Goal: Information Seeking & Learning: Find contact information

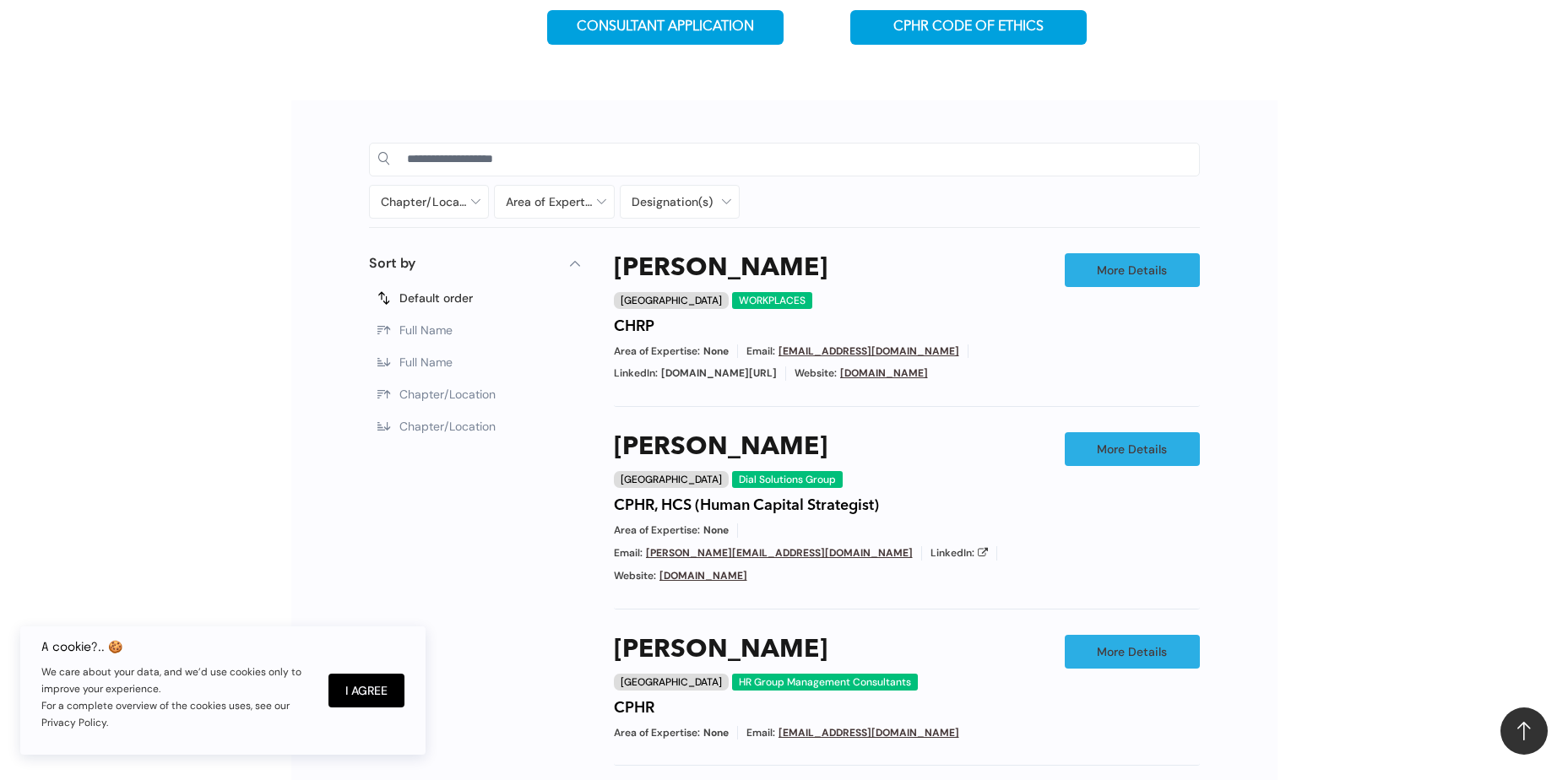
scroll to position [760, 0]
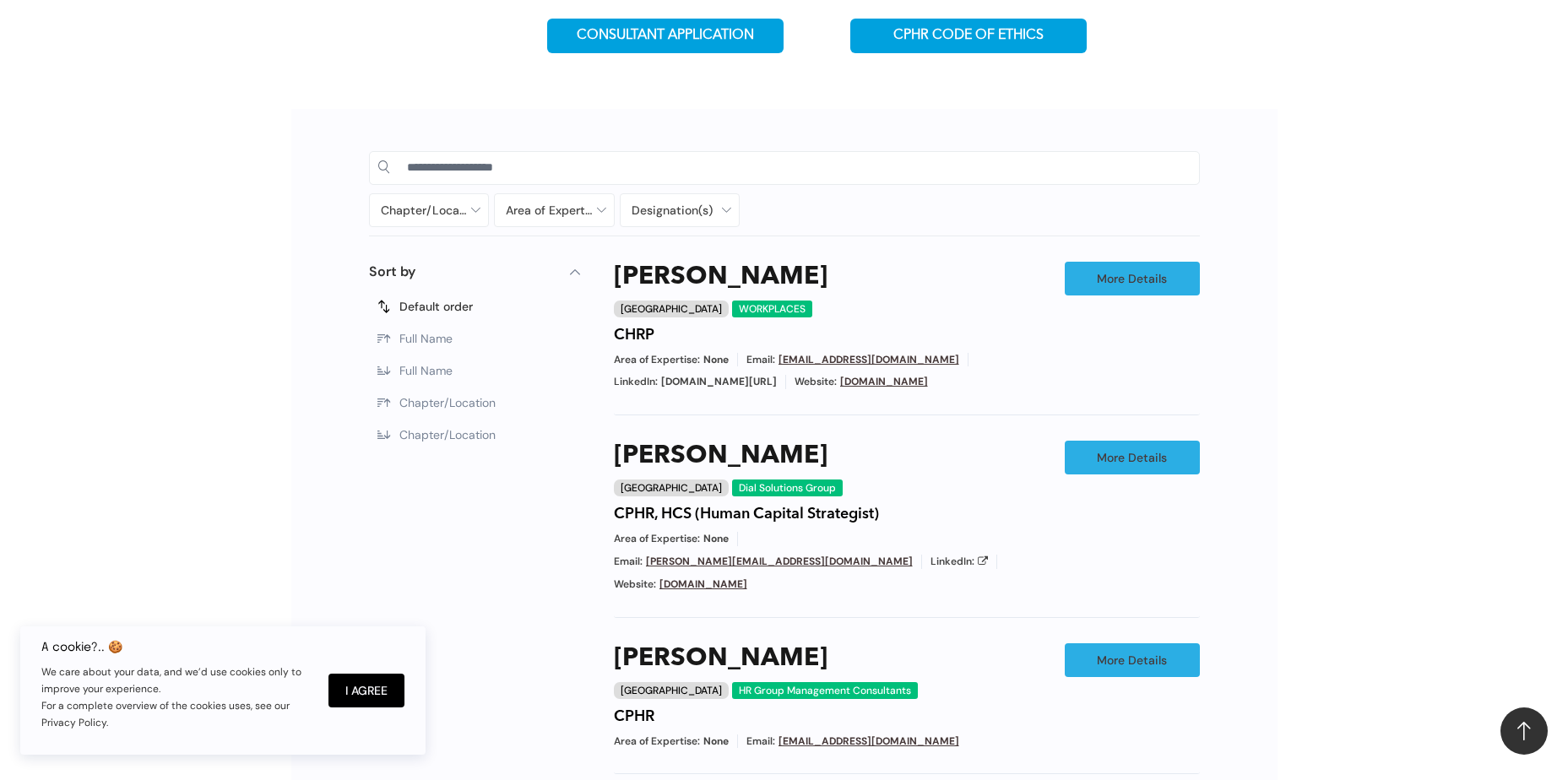
click at [449, 342] on span "Full Name" at bounding box center [426, 339] width 54 height 15
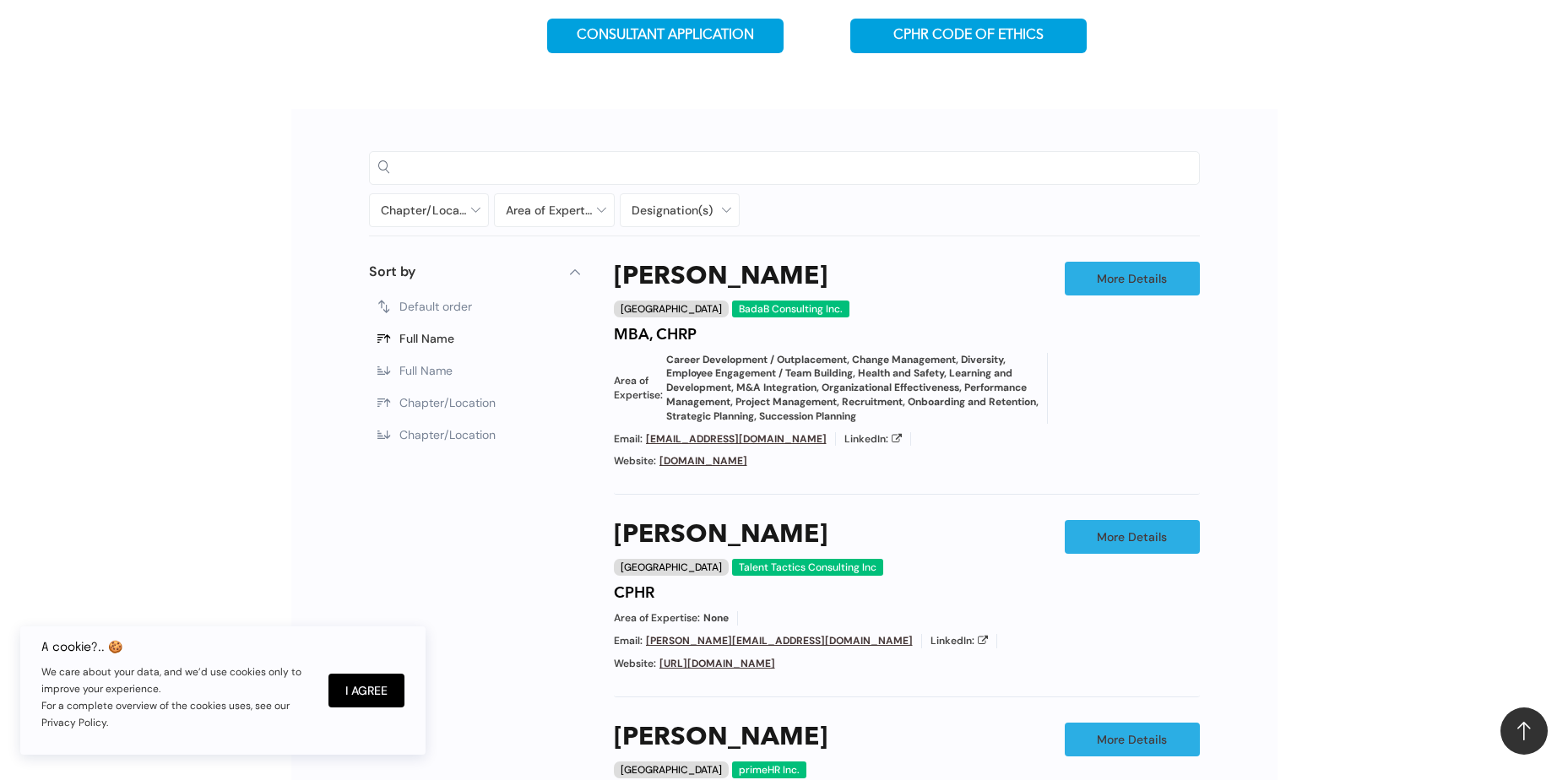
click at [451, 166] on input at bounding box center [798, 167] width 783 height 25
type input "******"
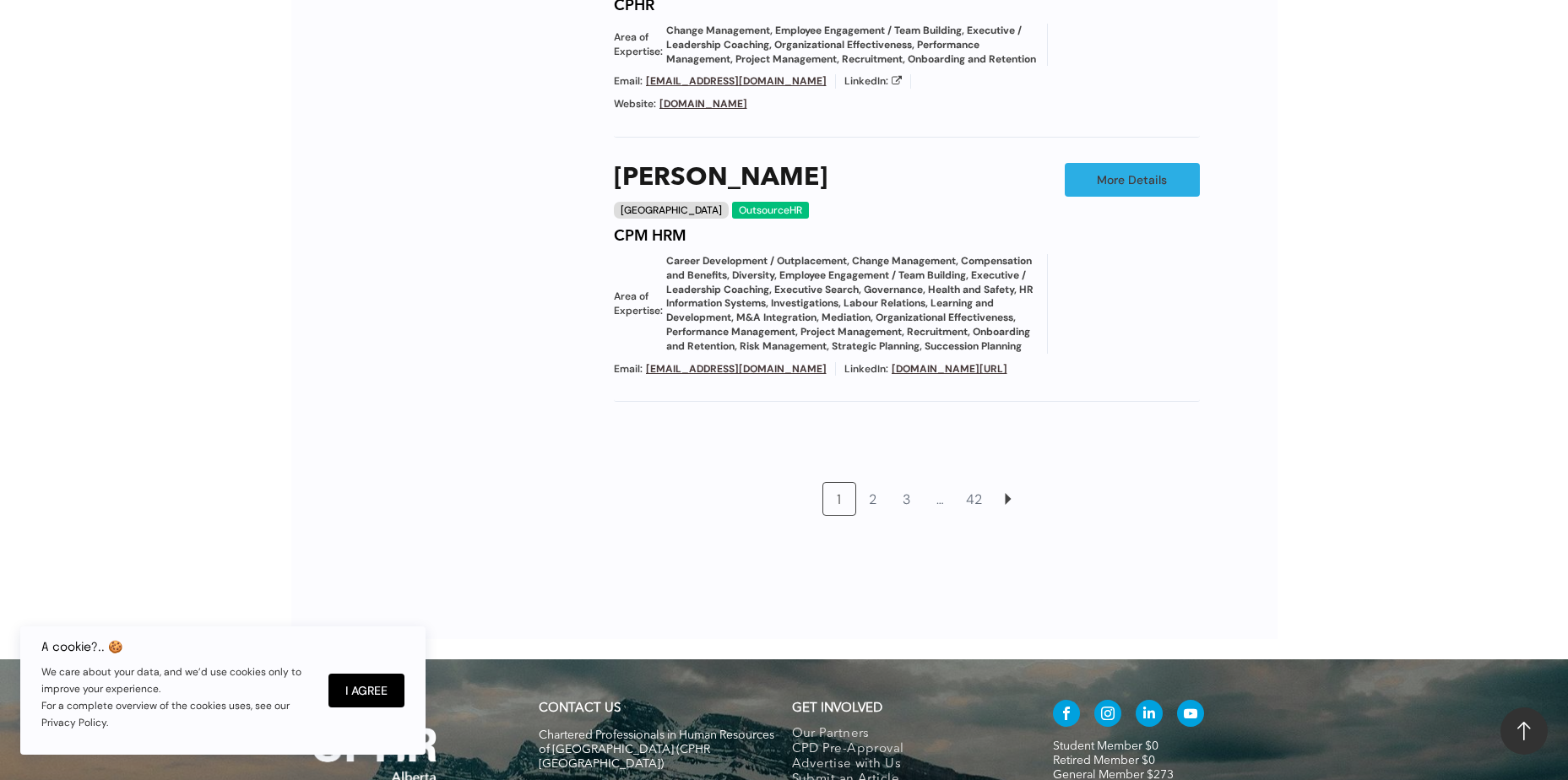
scroll to position [1935, 0]
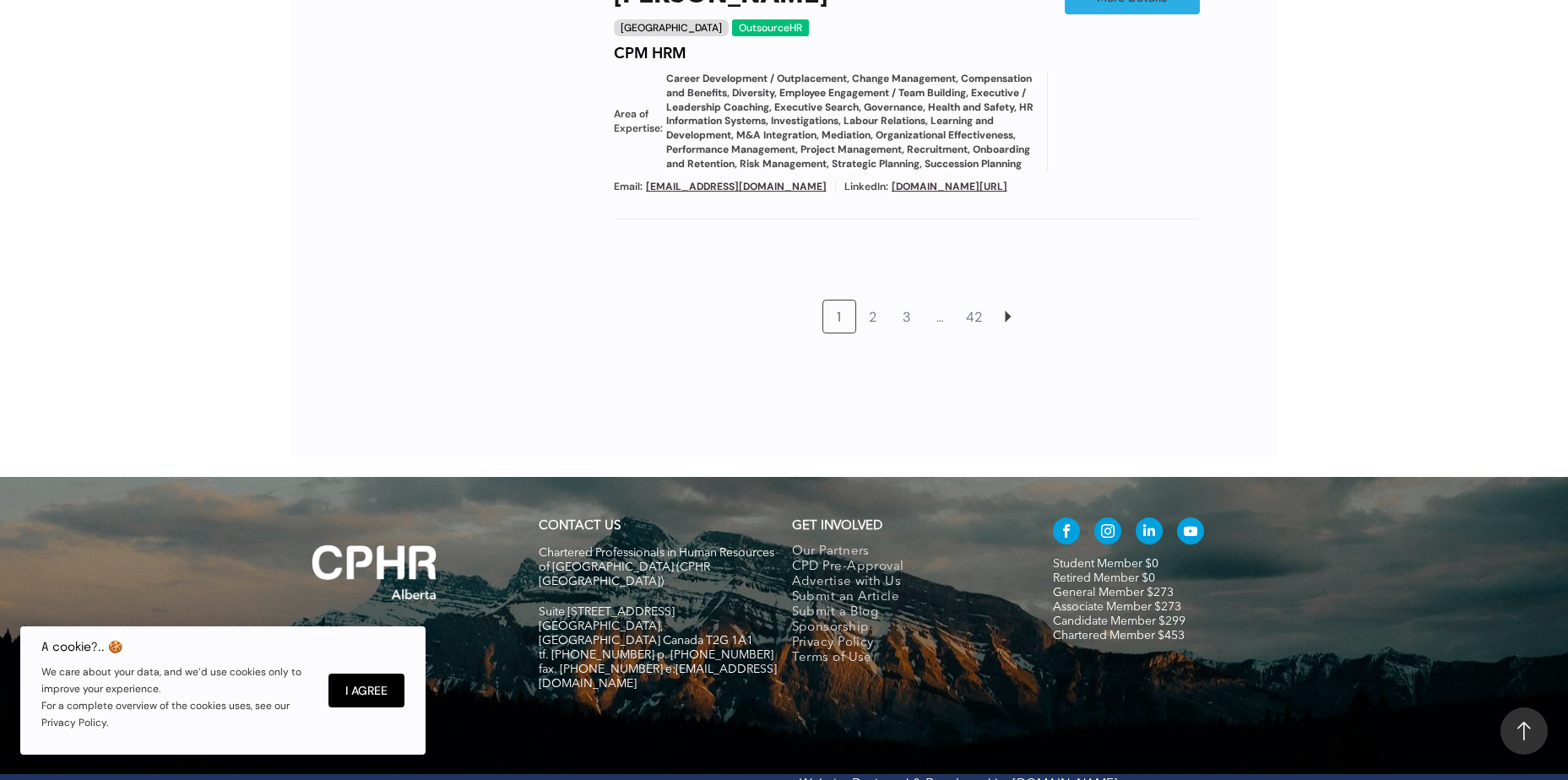
click at [904, 301] on link "3" at bounding box center [907, 317] width 32 height 32
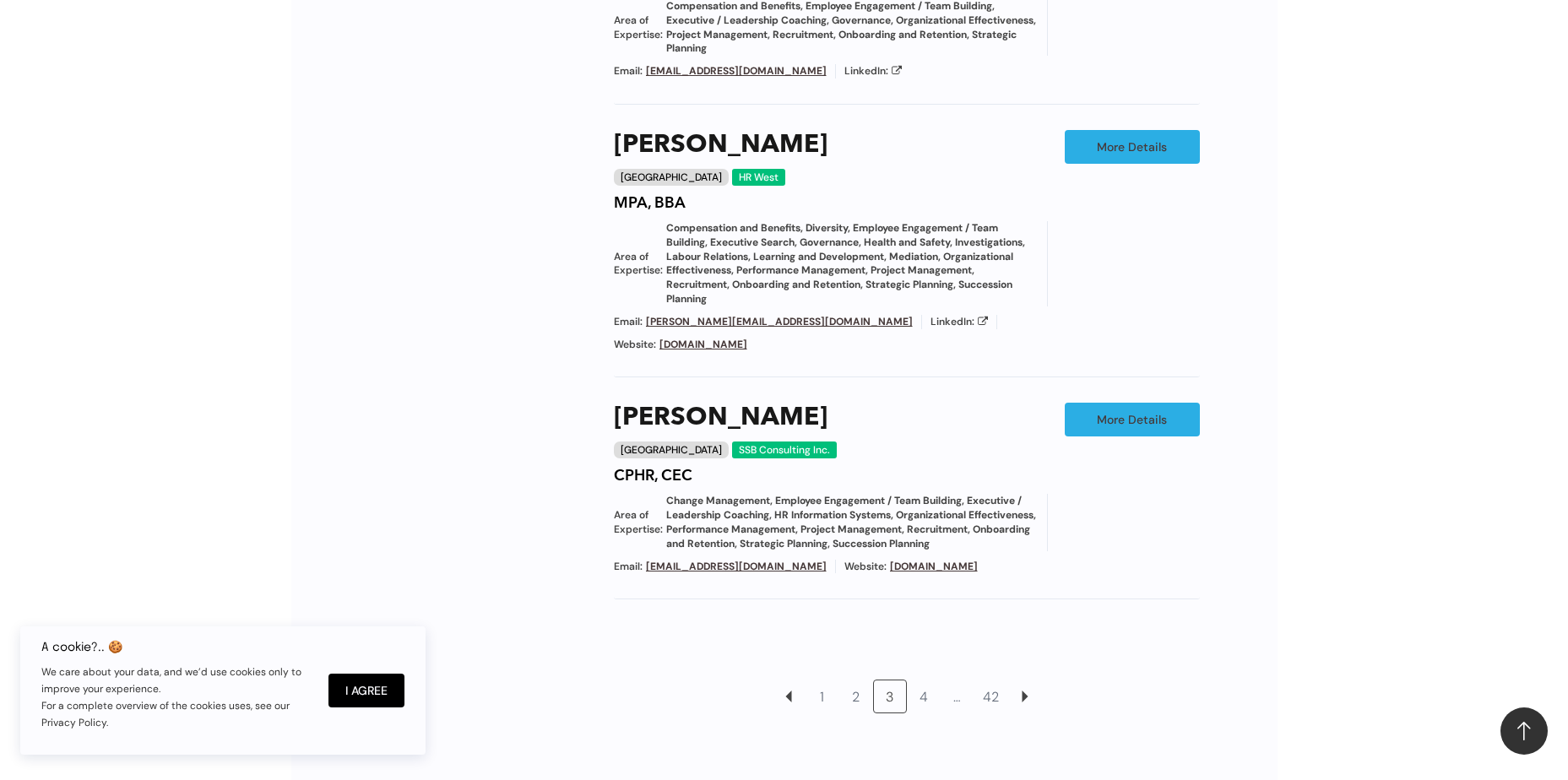
scroll to position [2030, 0]
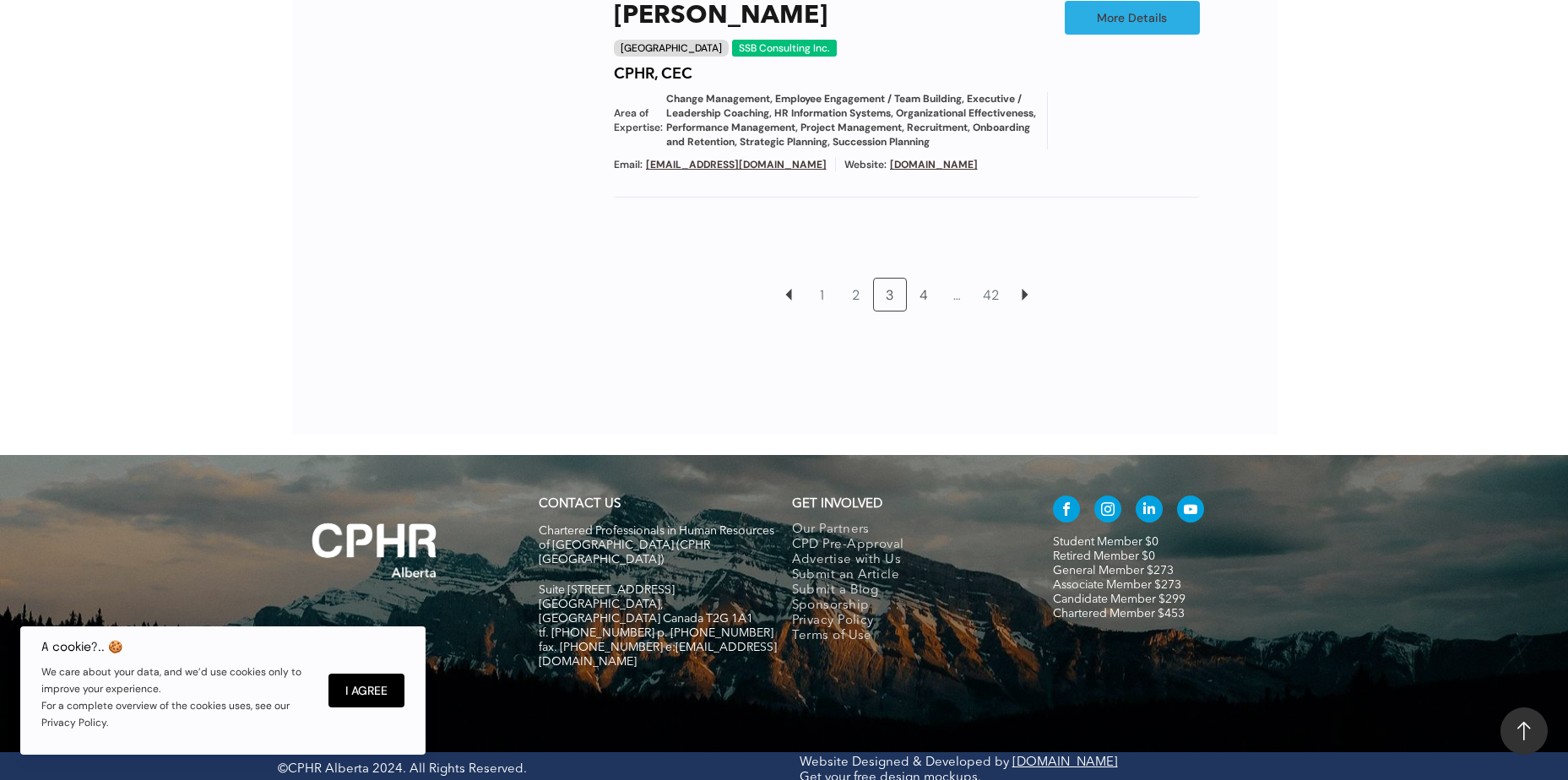
click at [923, 297] on link "4" at bounding box center [924, 295] width 32 height 32
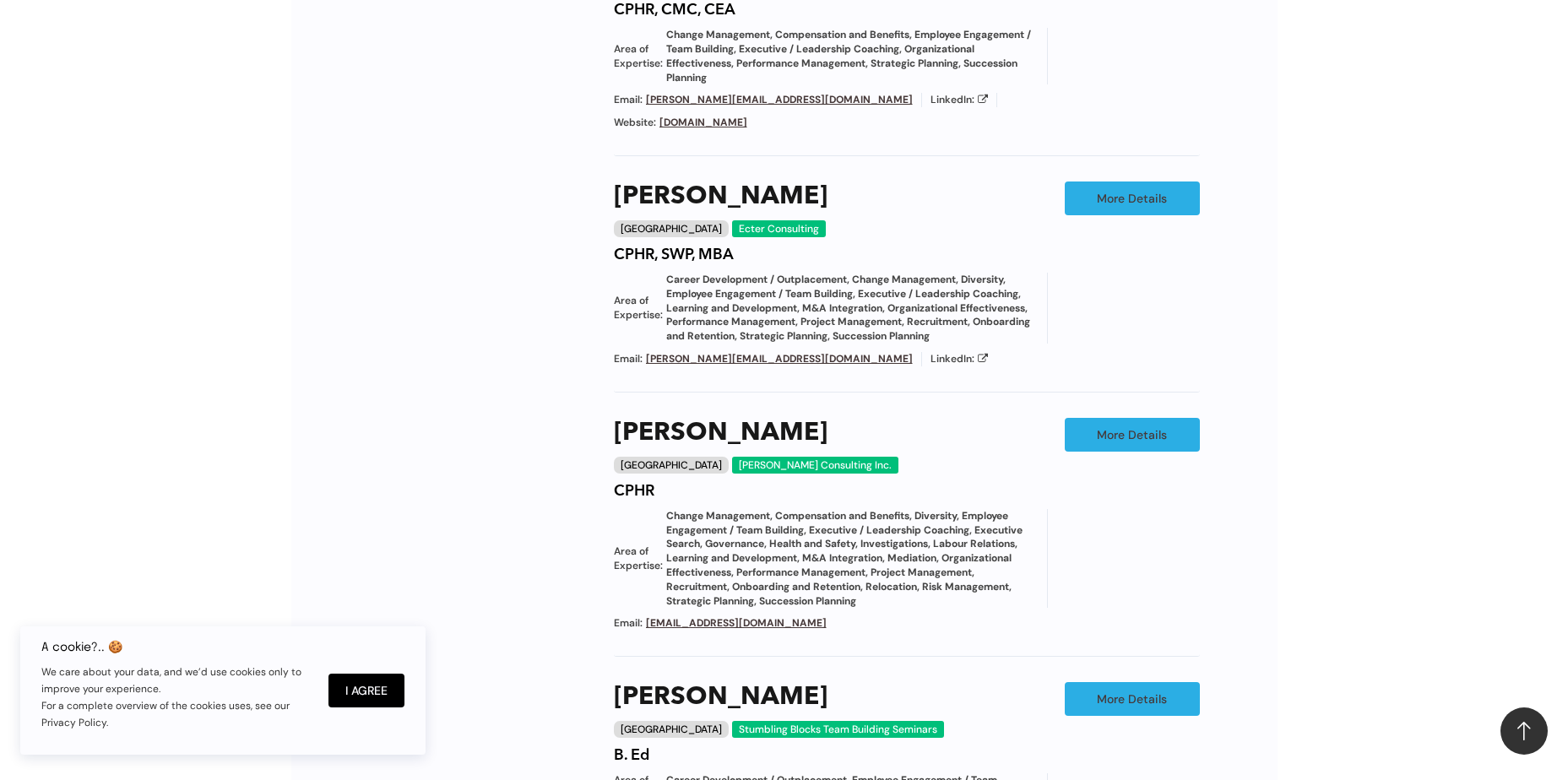
scroll to position [1627, 0]
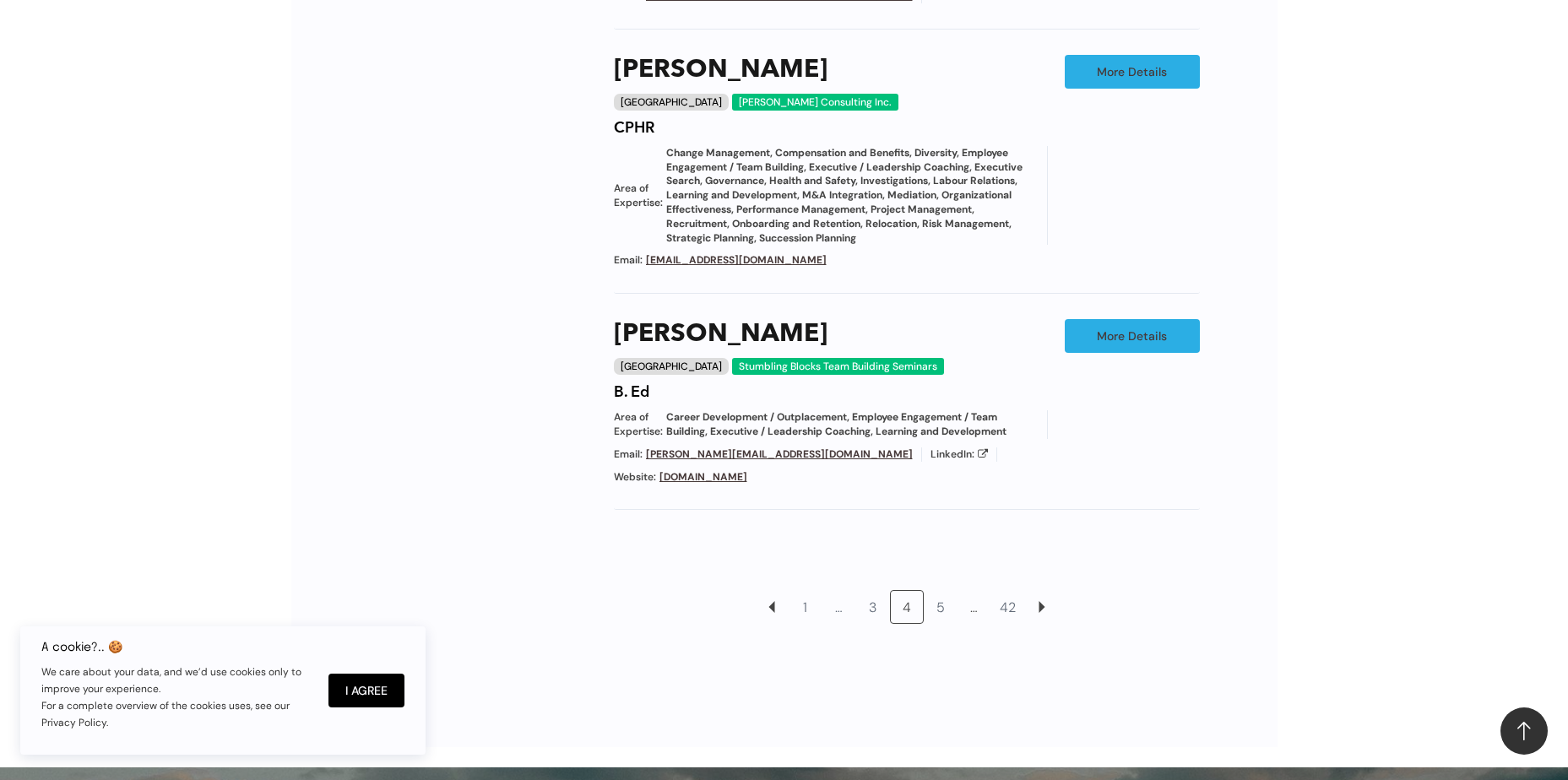
click at [975, 591] on link "…" at bounding box center [974, 608] width 32 height 32
click at [945, 591] on link "5" at bounding box center [940, 608] width 32 height 32
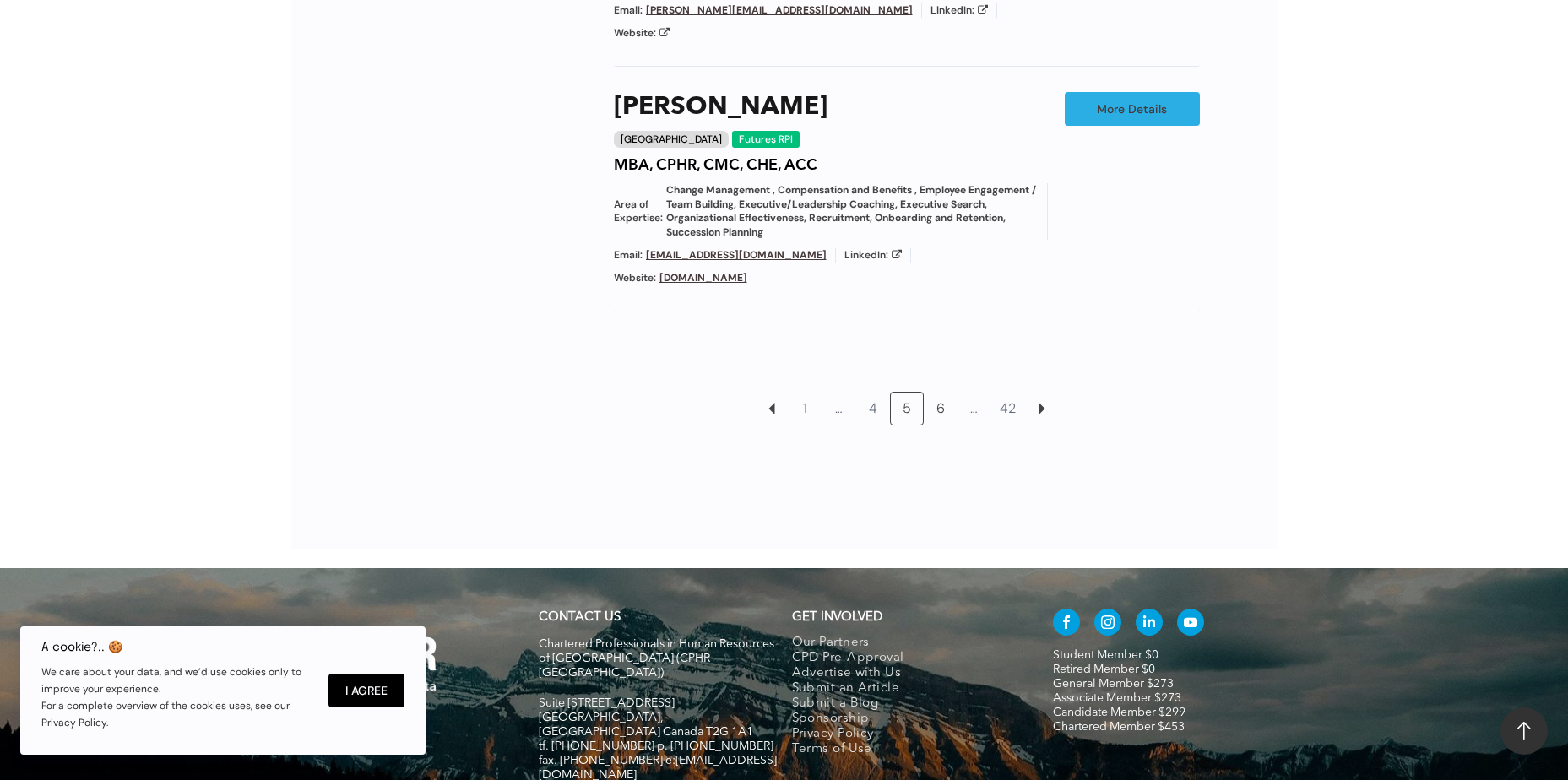
click at [935, 393] on link "6" at bounding box center [940, 409] width 32 height 32
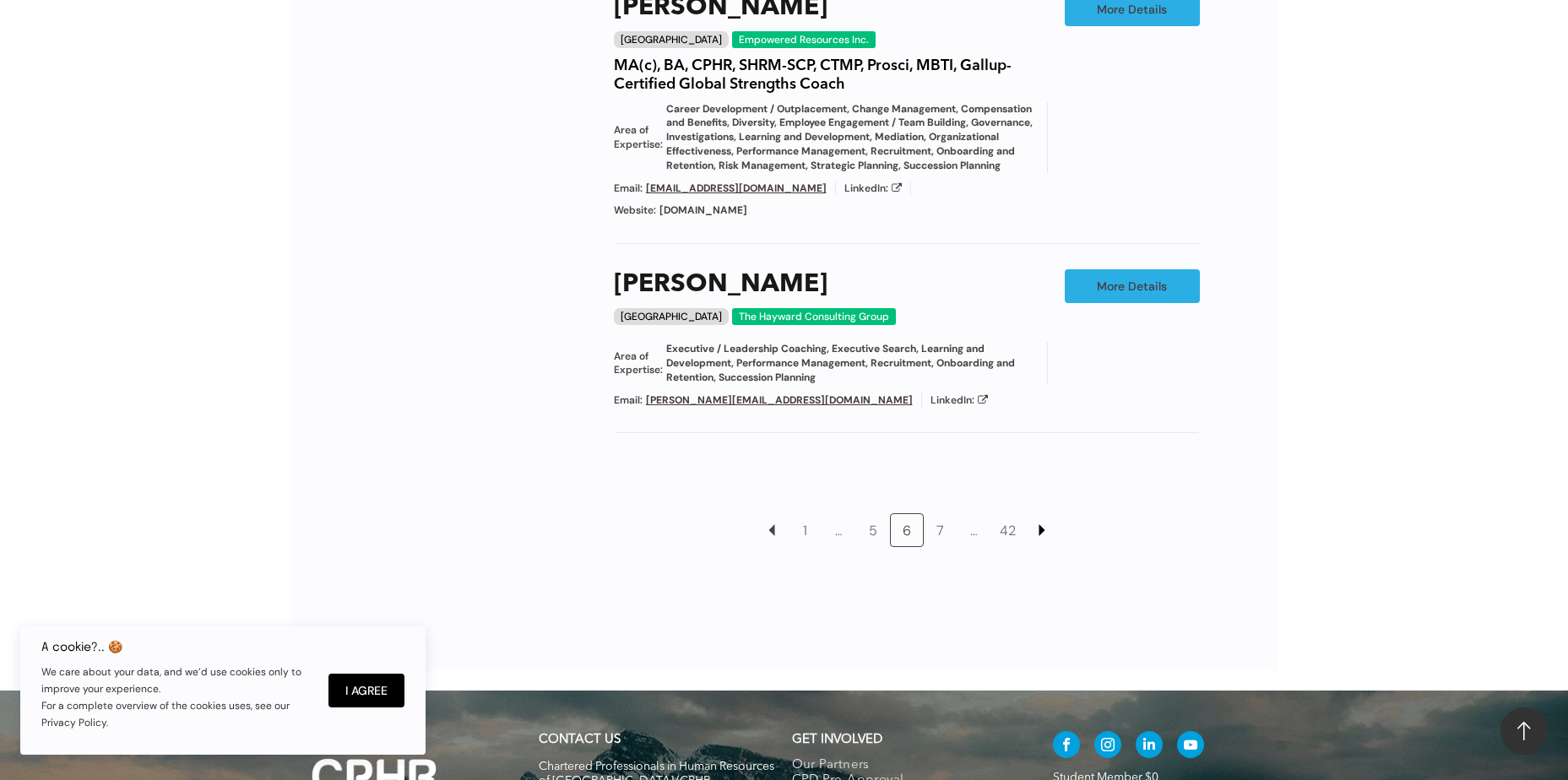
scroll to position [1796, 0]
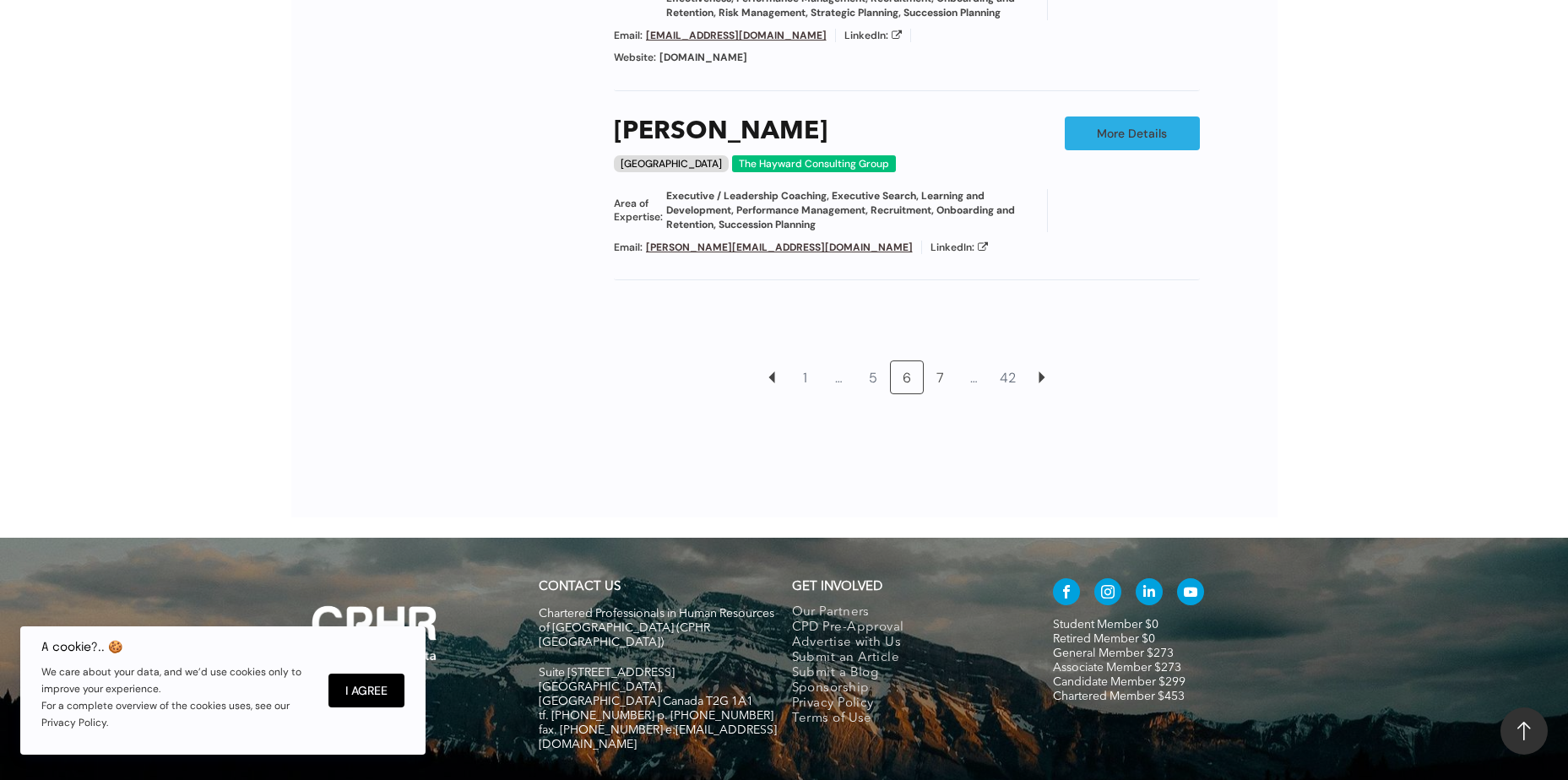
click at [941, 368] on link "7" at bounding box center [940, 377] width 32 height 32
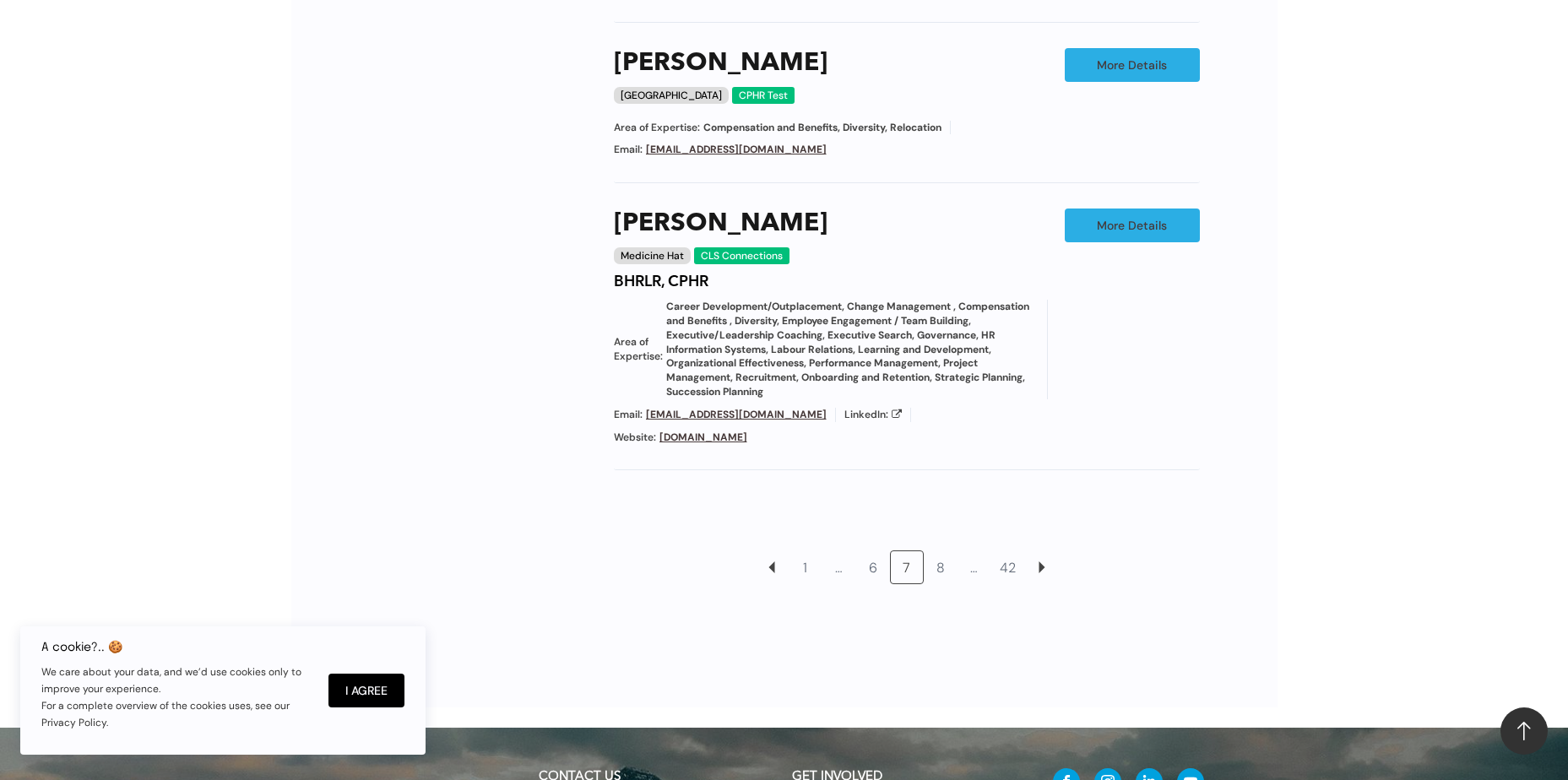
scroll to position [1931, 0]
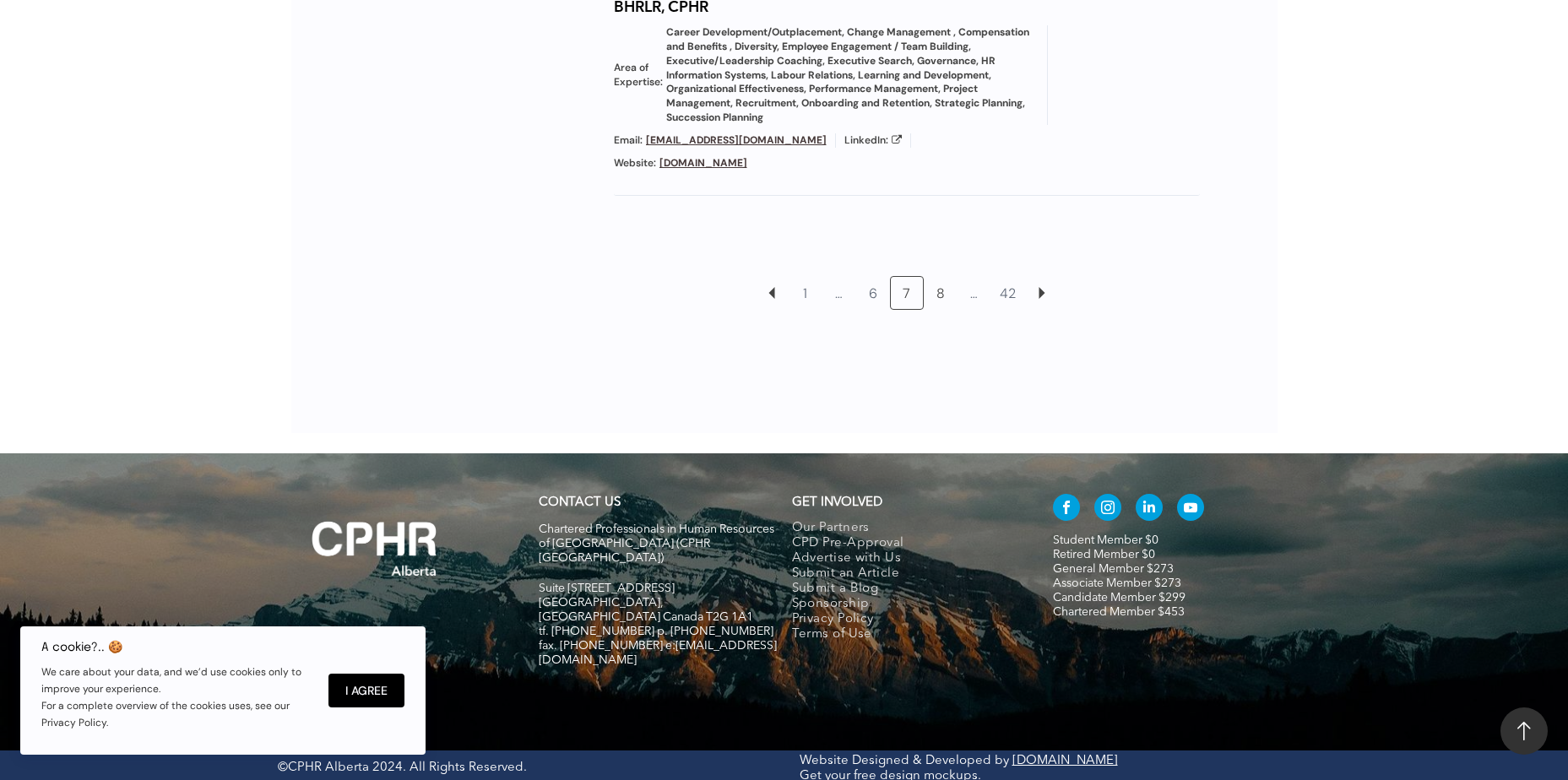
click at [935, 290] on link "8" at bounding box center [940, 293] width 32 height 32
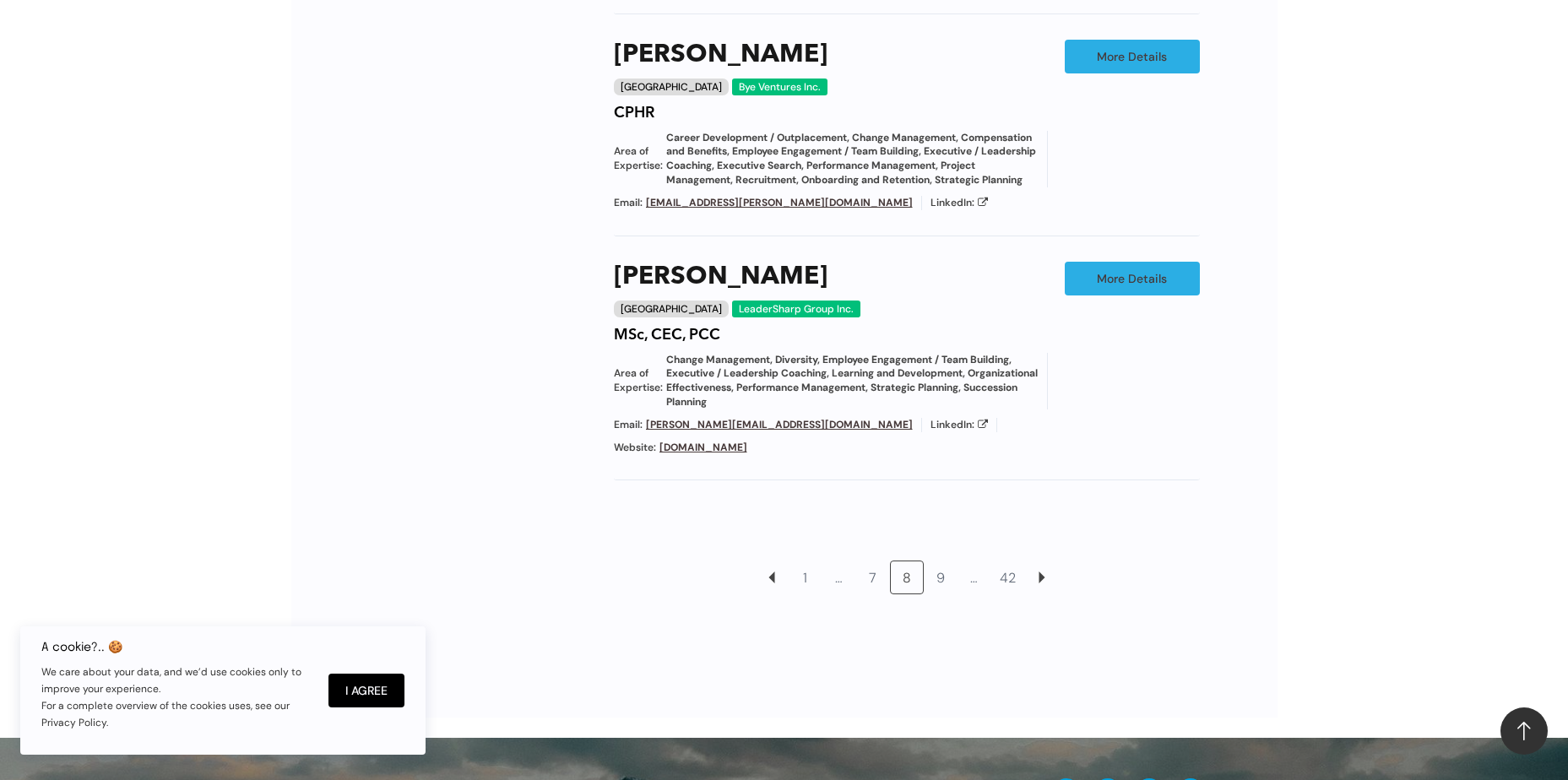
scroll to position [1983, 0]
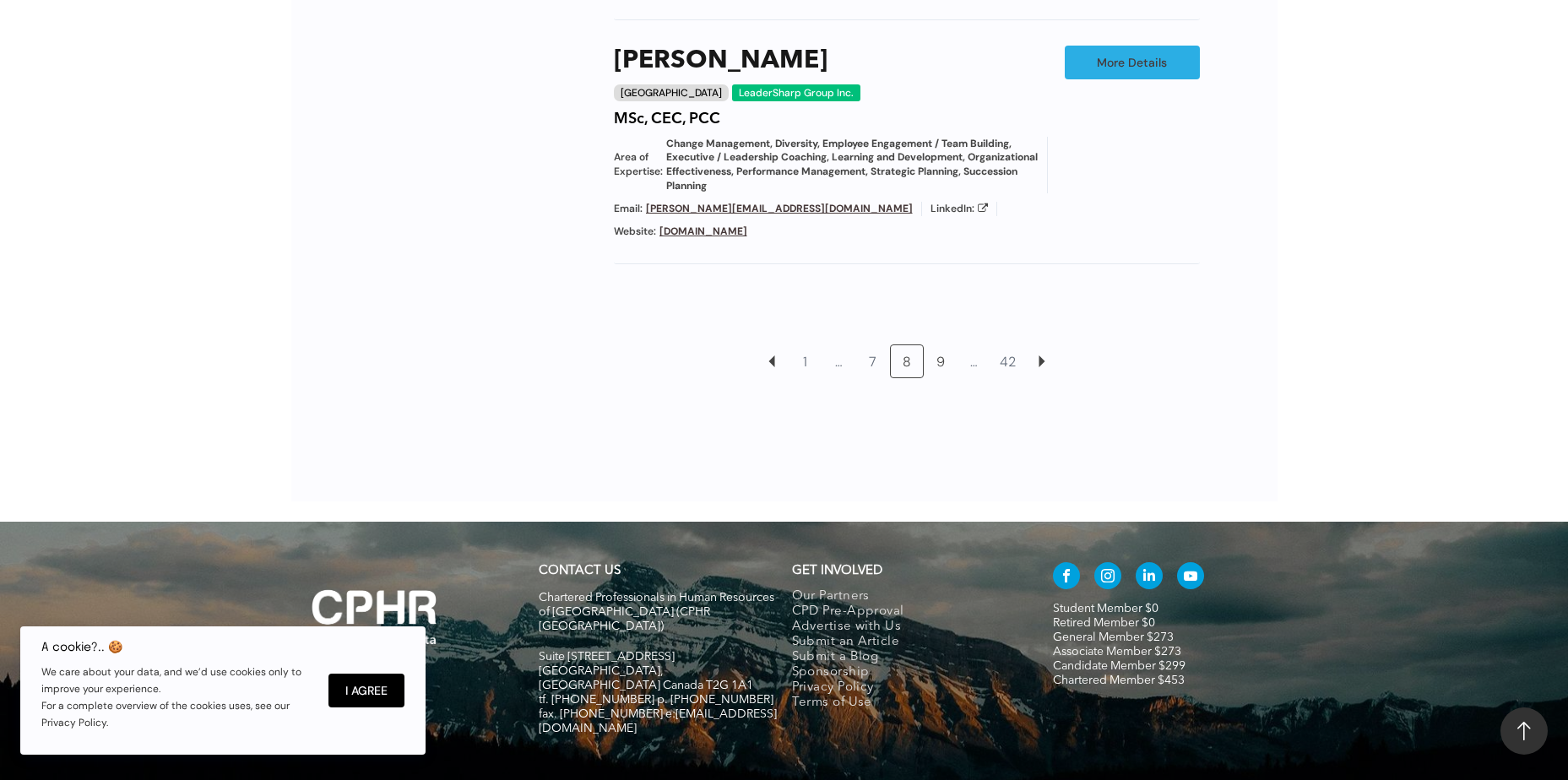
click at [942, 346] on link "9" at bounding box center [940, 362] width 32 height 32
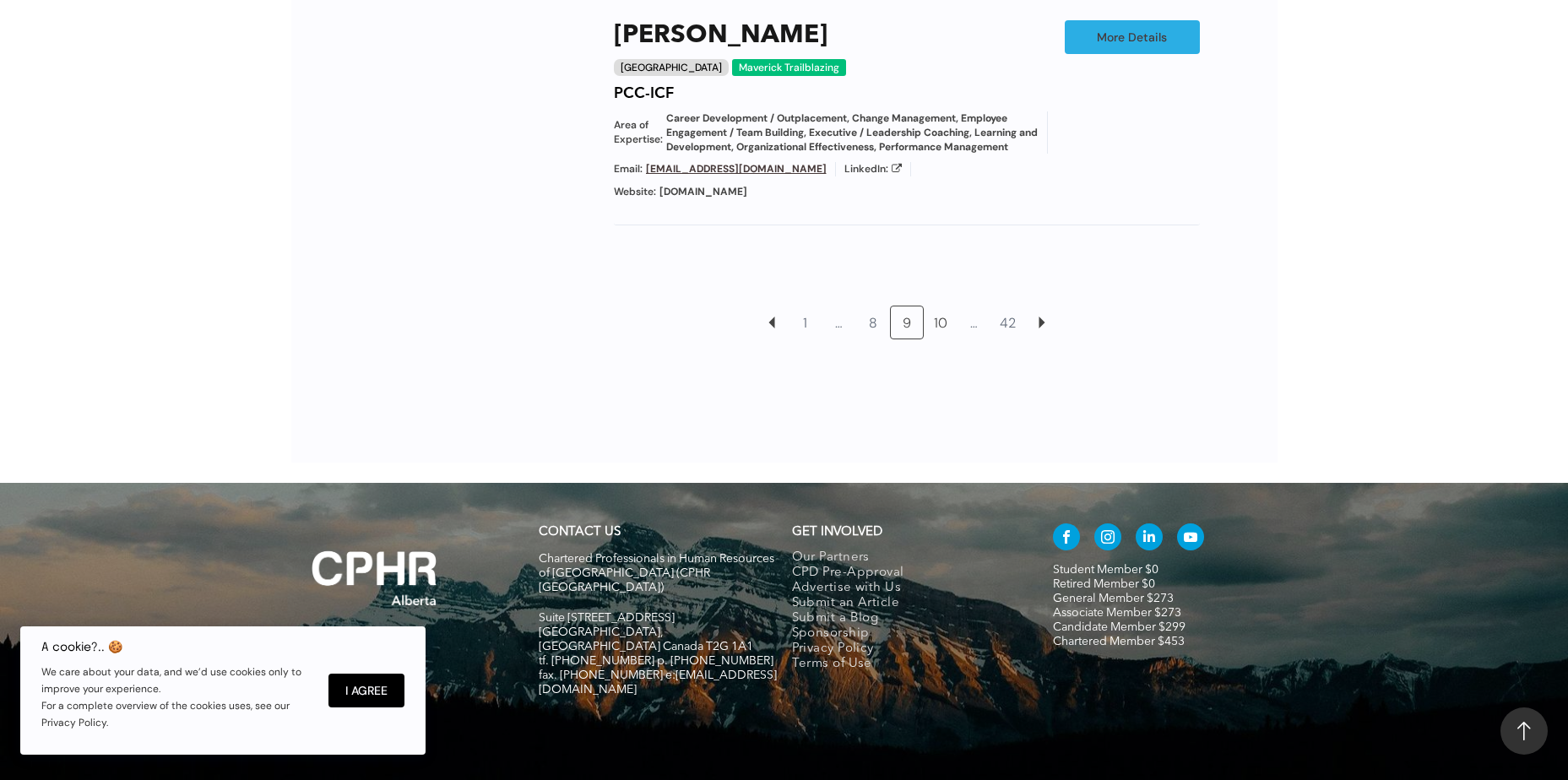
click at [939, 307] on link "10" at bounding box center [940, 323] width 32 height 32
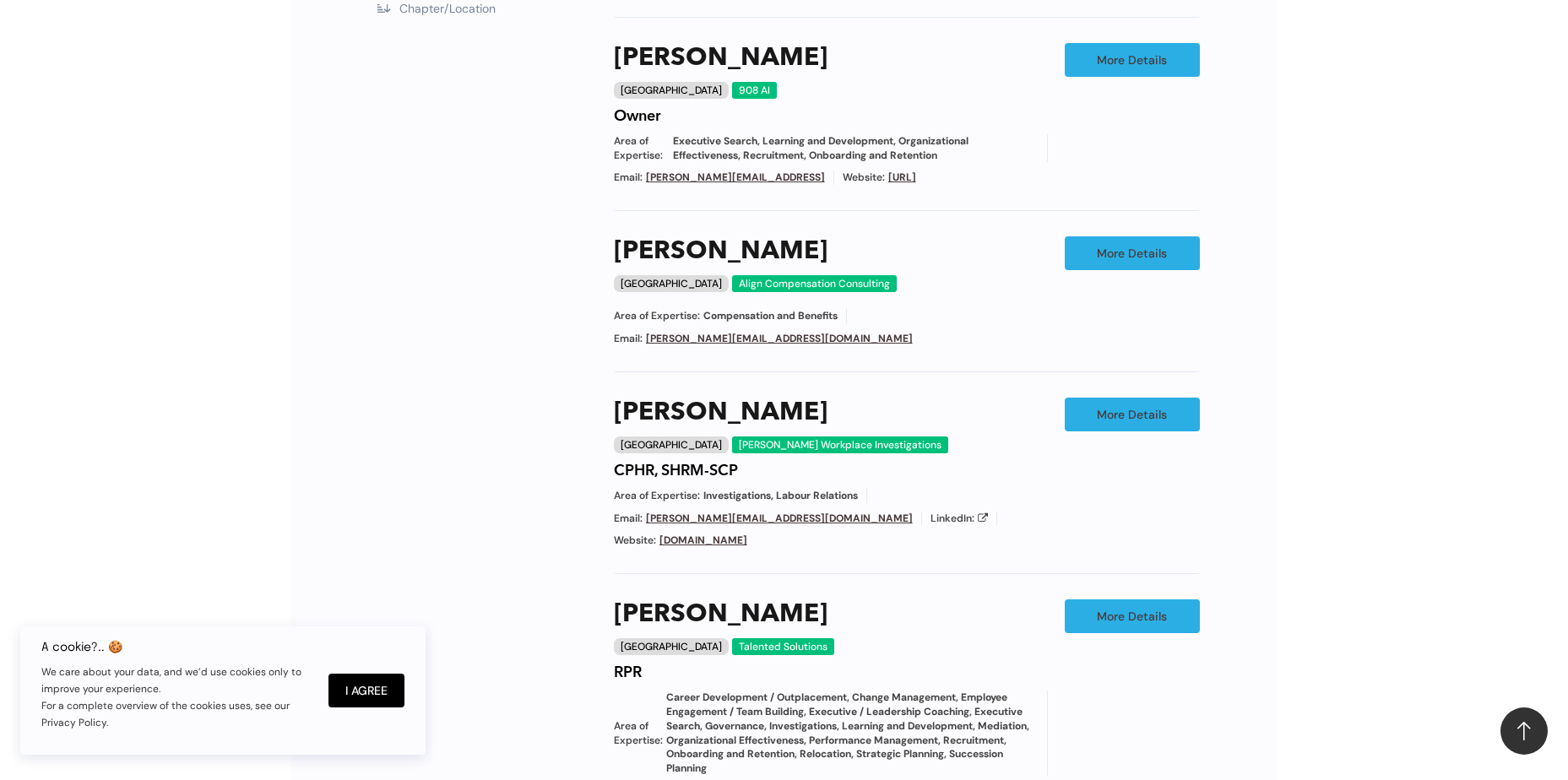
scroll to position [1543, 0]
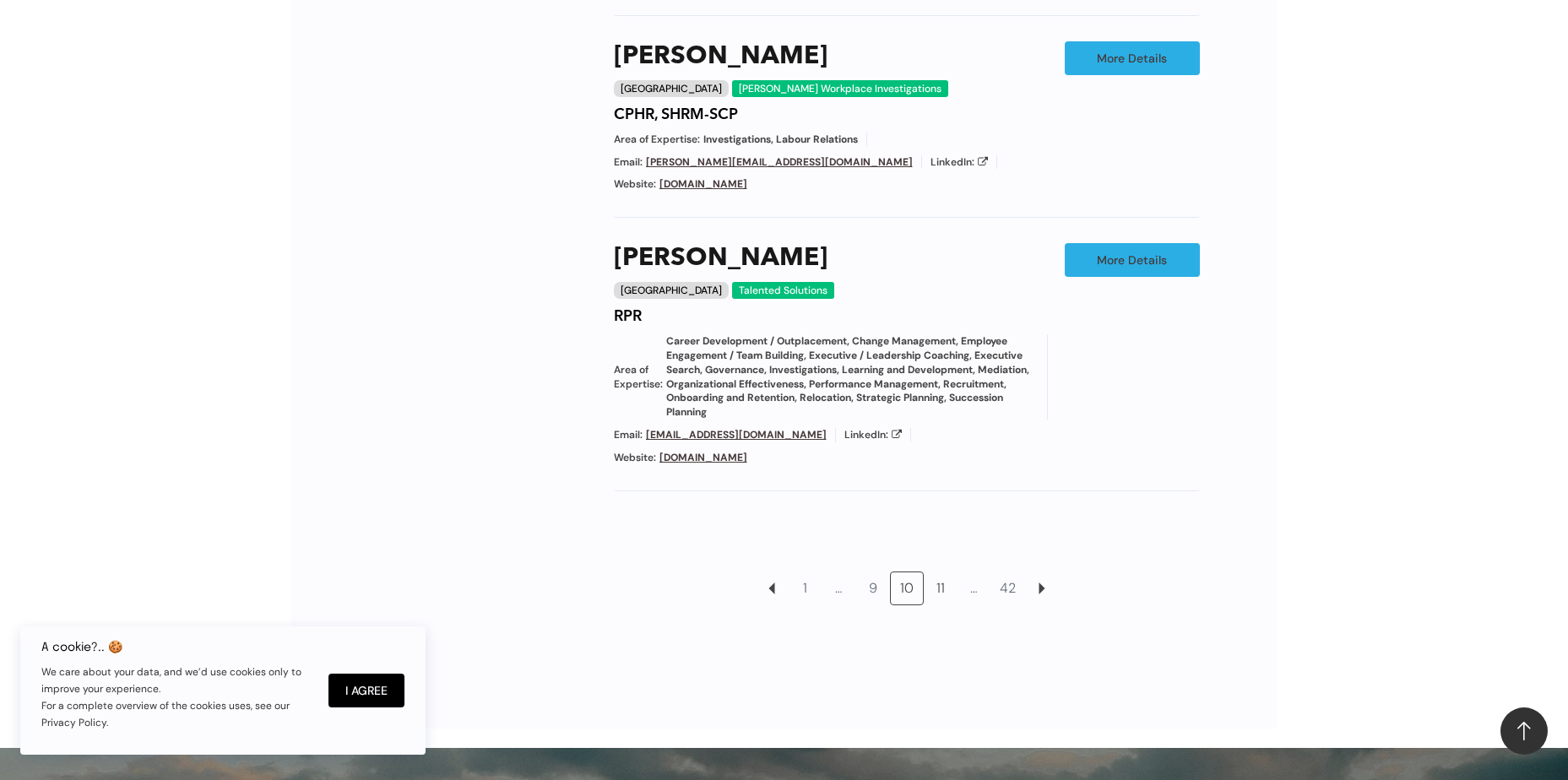
click at [941, 573] on link "11" at bounding box center [940, 589] width 32 height 32
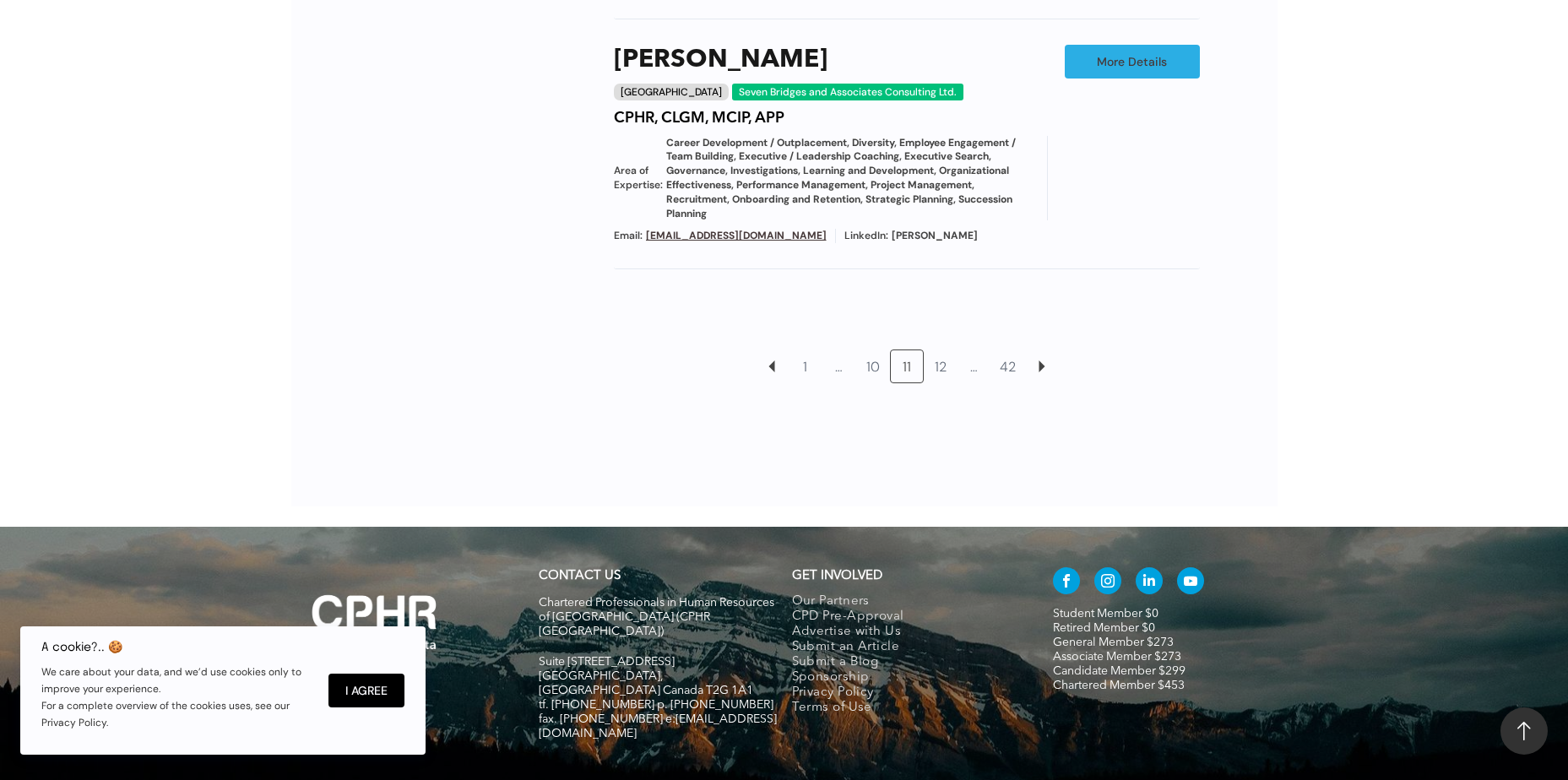
scroll to position [2085, 0]
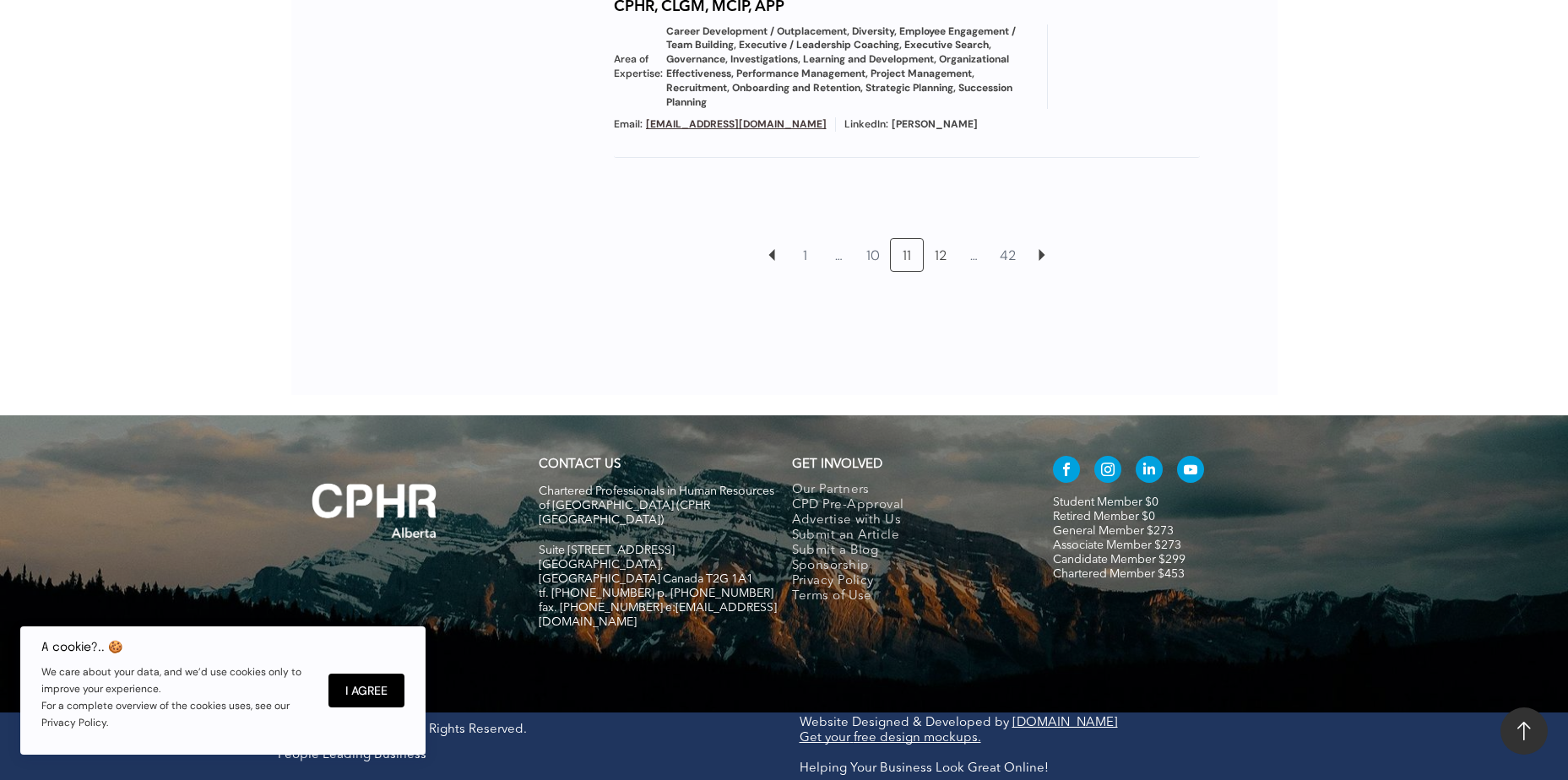
click at [943, 271] on link "12" at bounding box center [940, 255] width 32 height 32
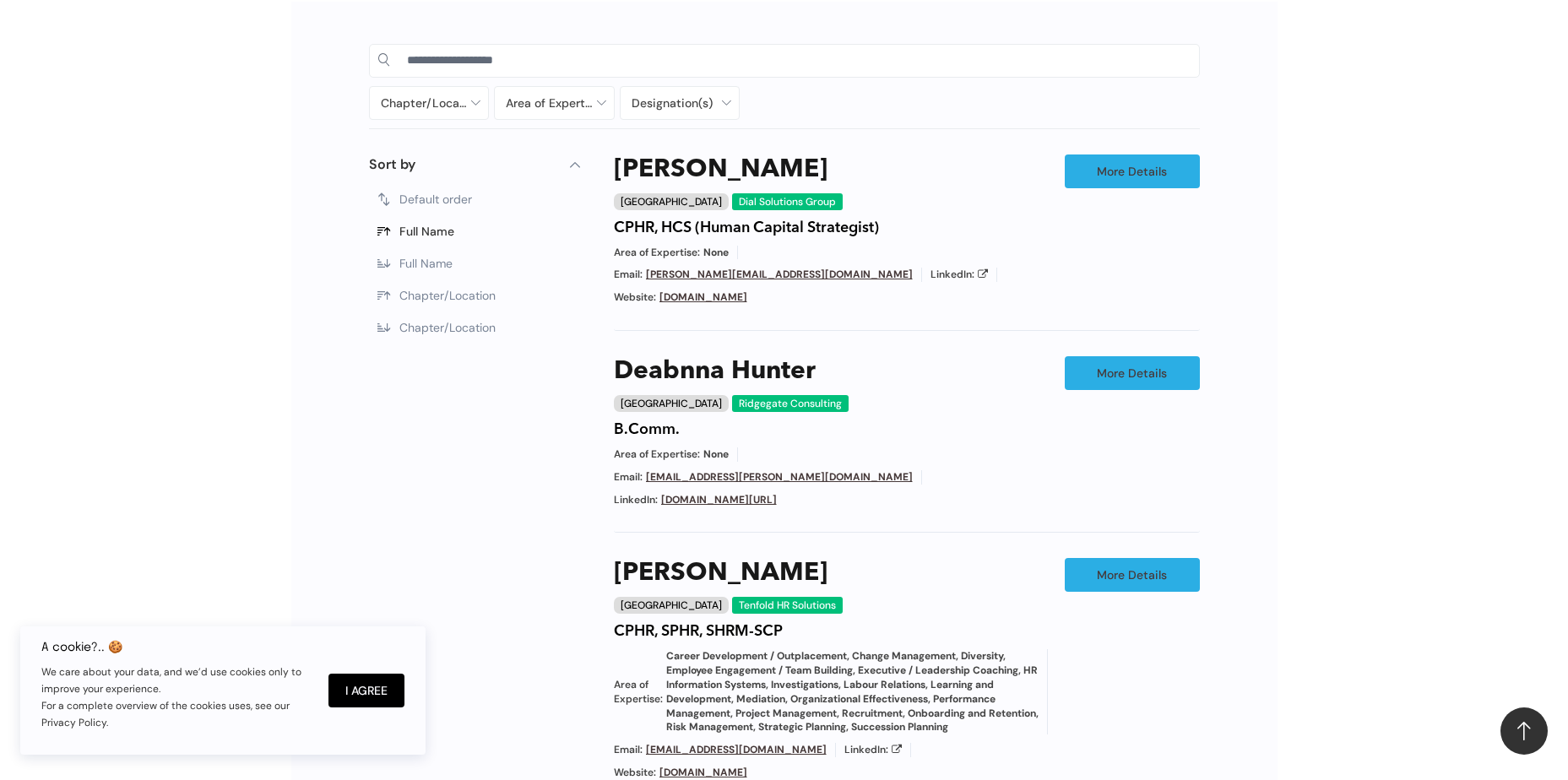
scroll to position [1543, 0]
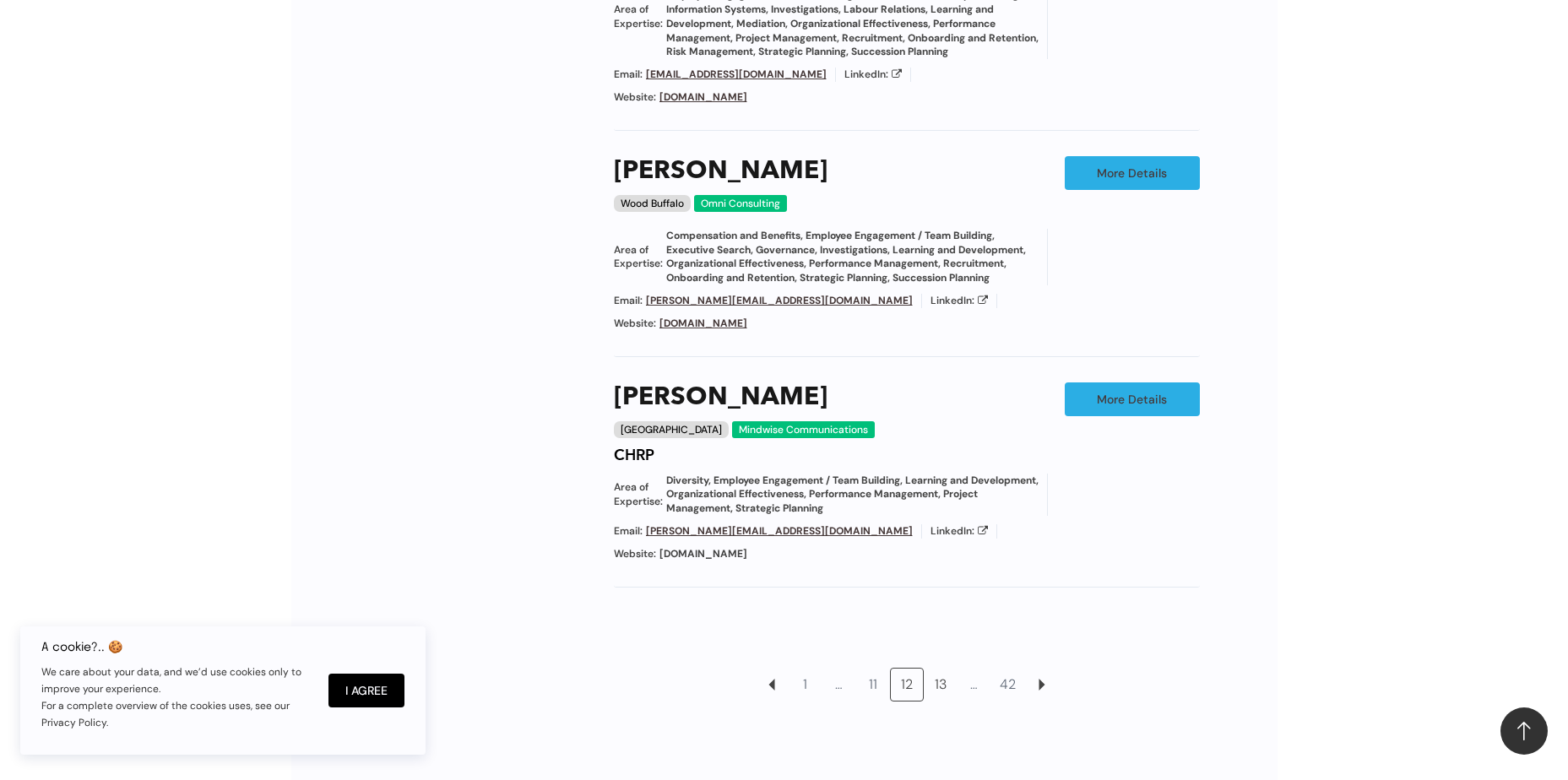
click at [938, 669] on link "13" at bounding box center [940, 685] width 32 height 32
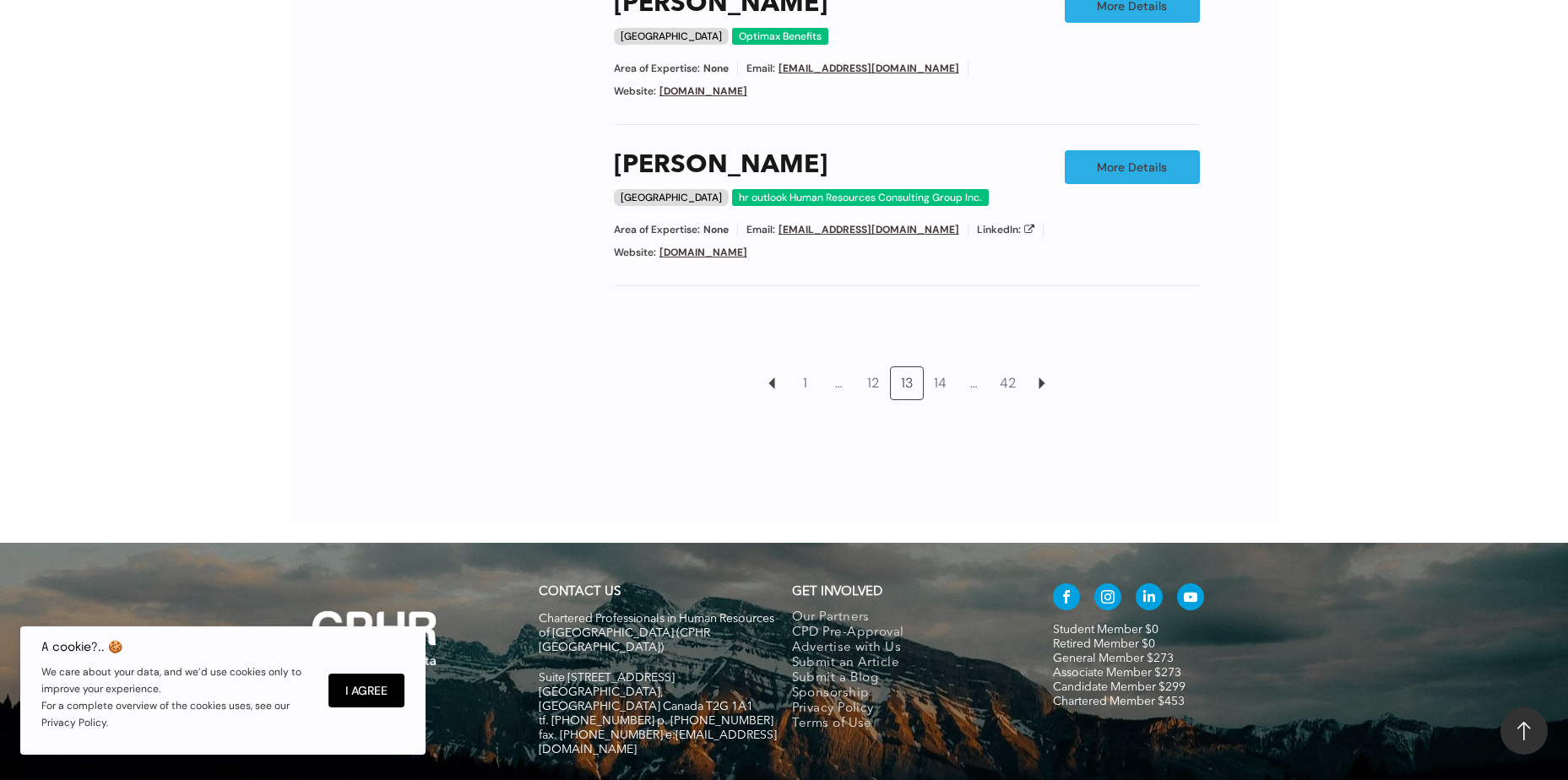
scroll to position [1627, 0]
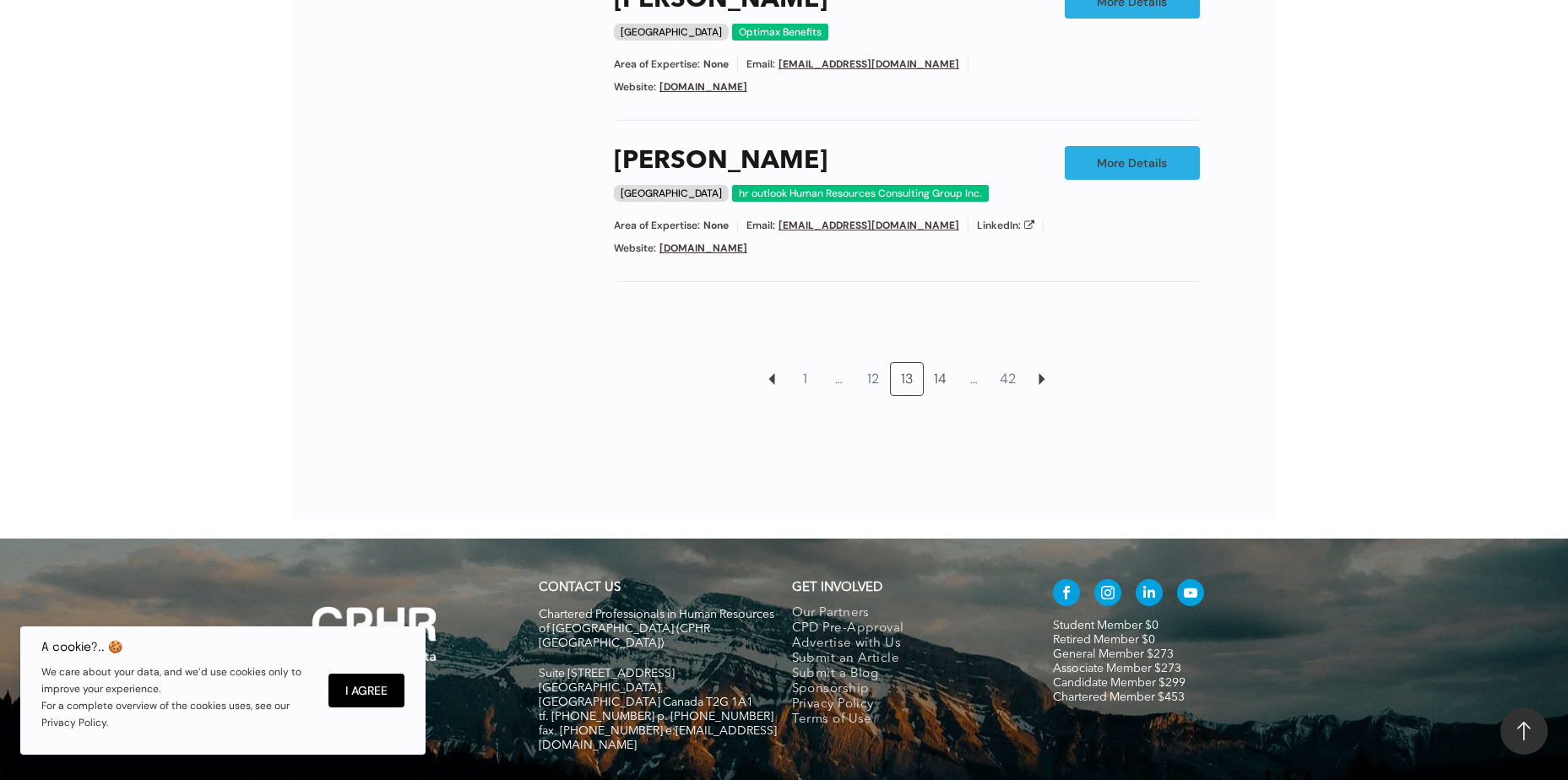
click at [941, 363] on link "14" at bounding box center [940, 379] width 32 height 32
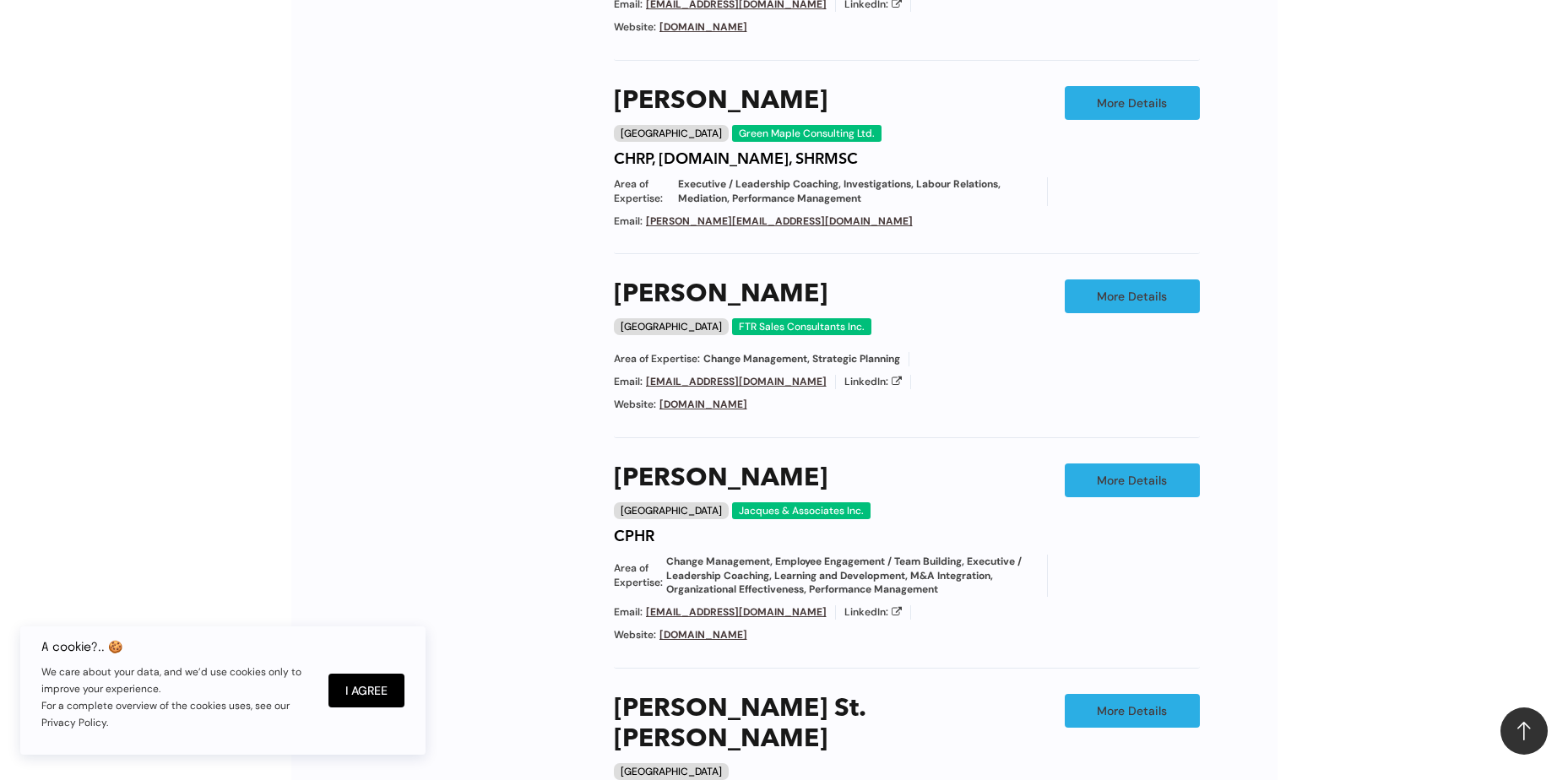
scroll to position [1459, 0]
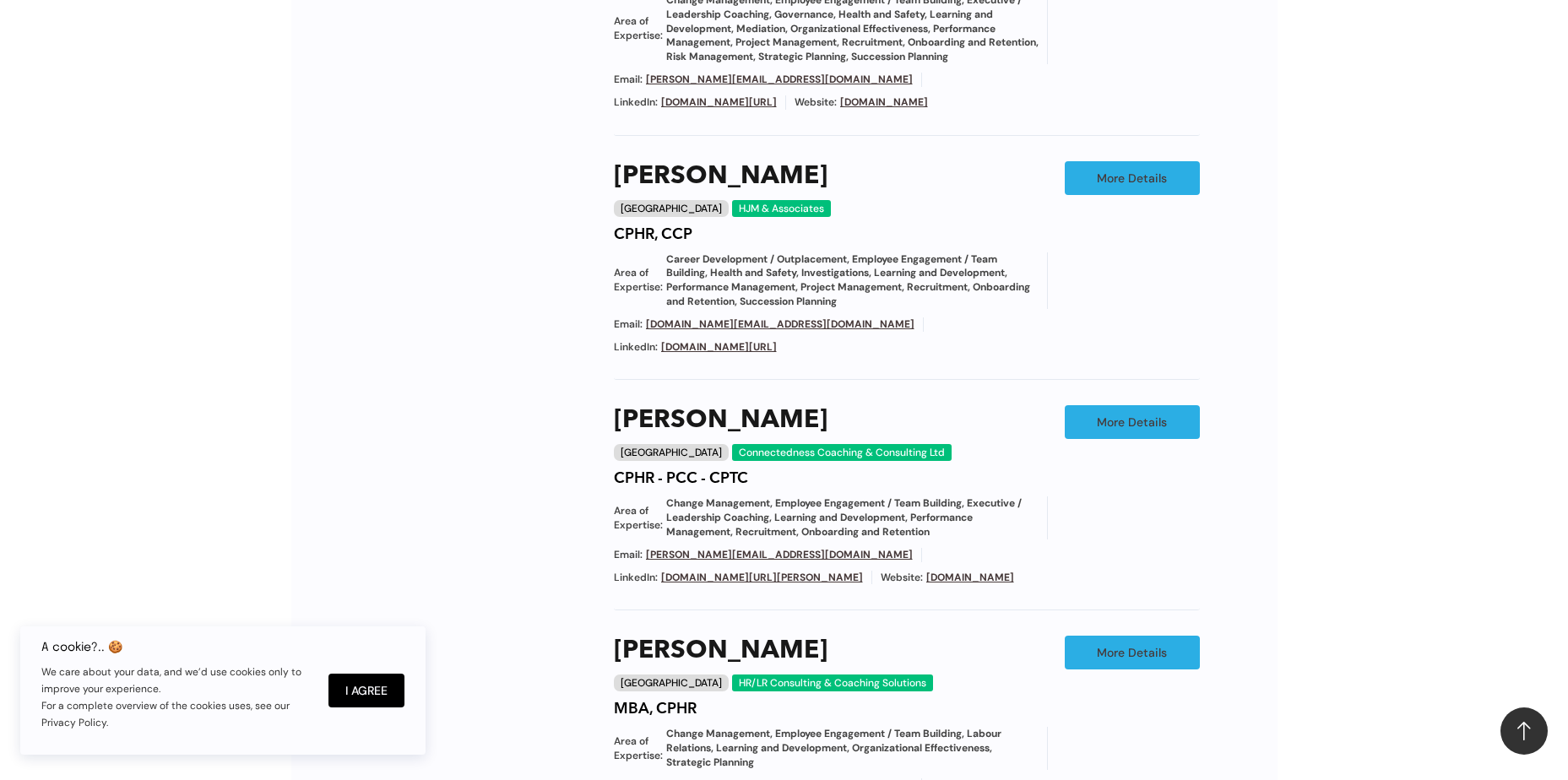
scroll to position [1881, 0]
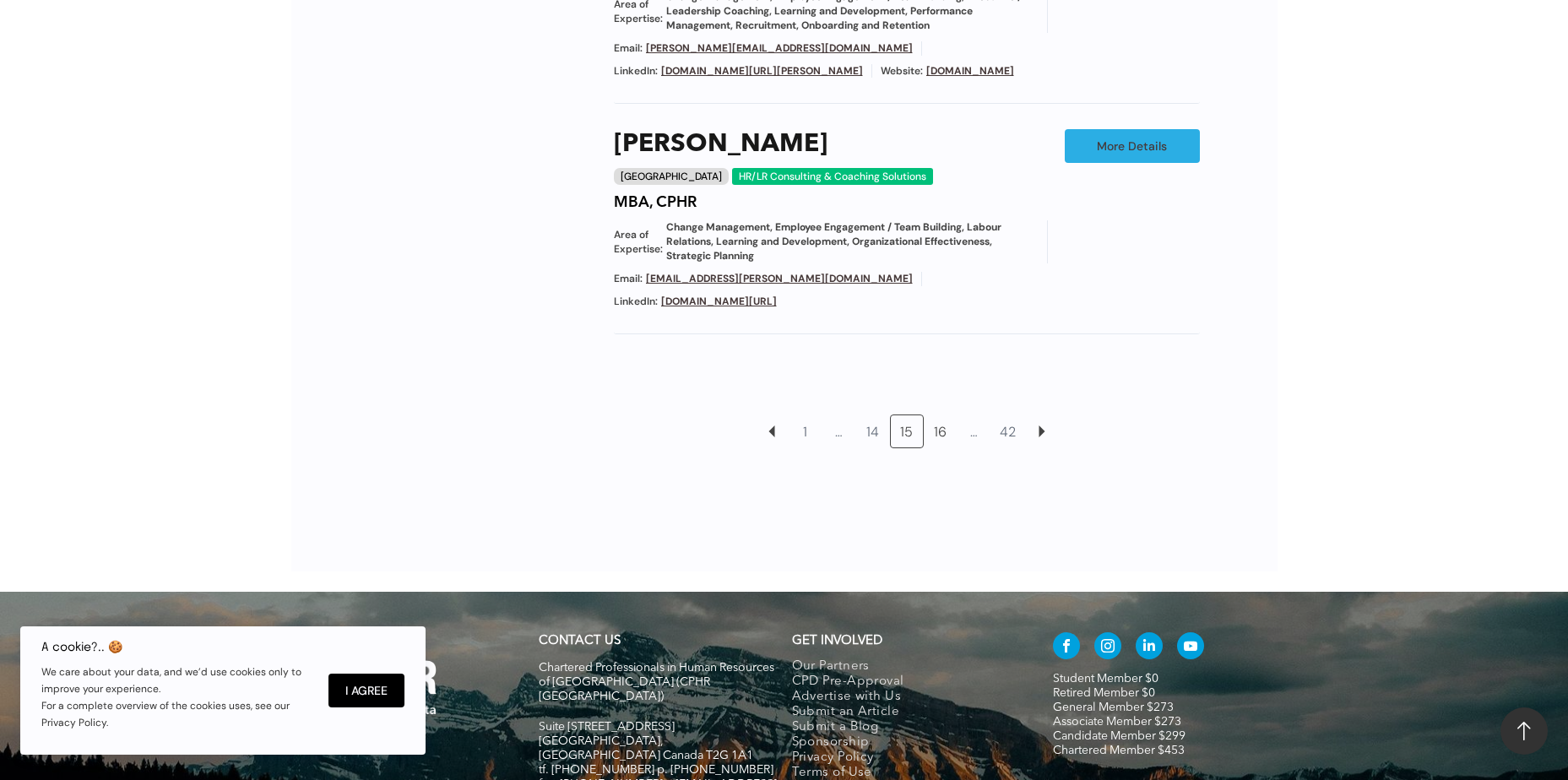
click at [944, 421] on link "16" at bounding box center [940, 432] width 32 height 32
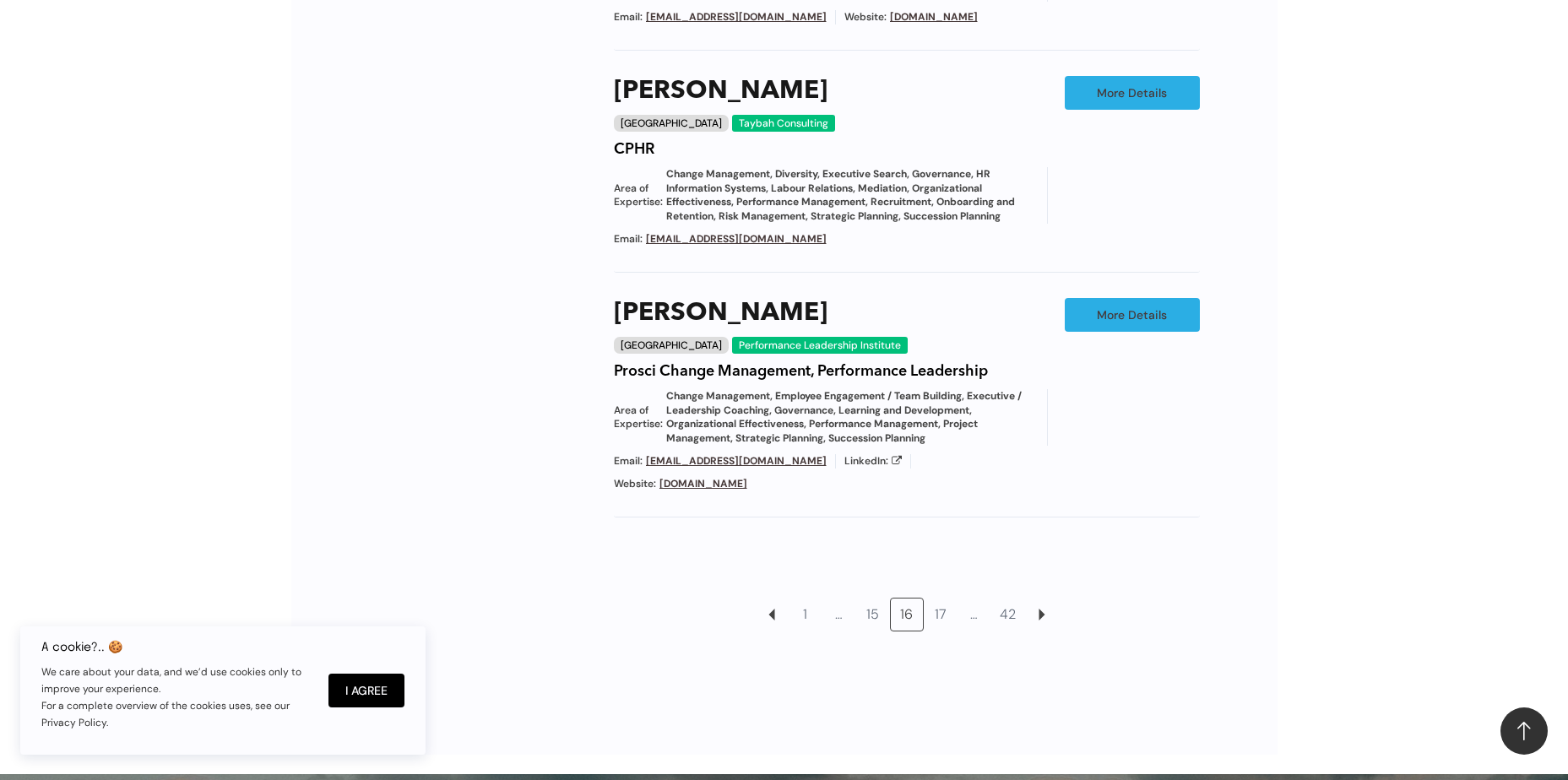
scroll to position [1920, 0]
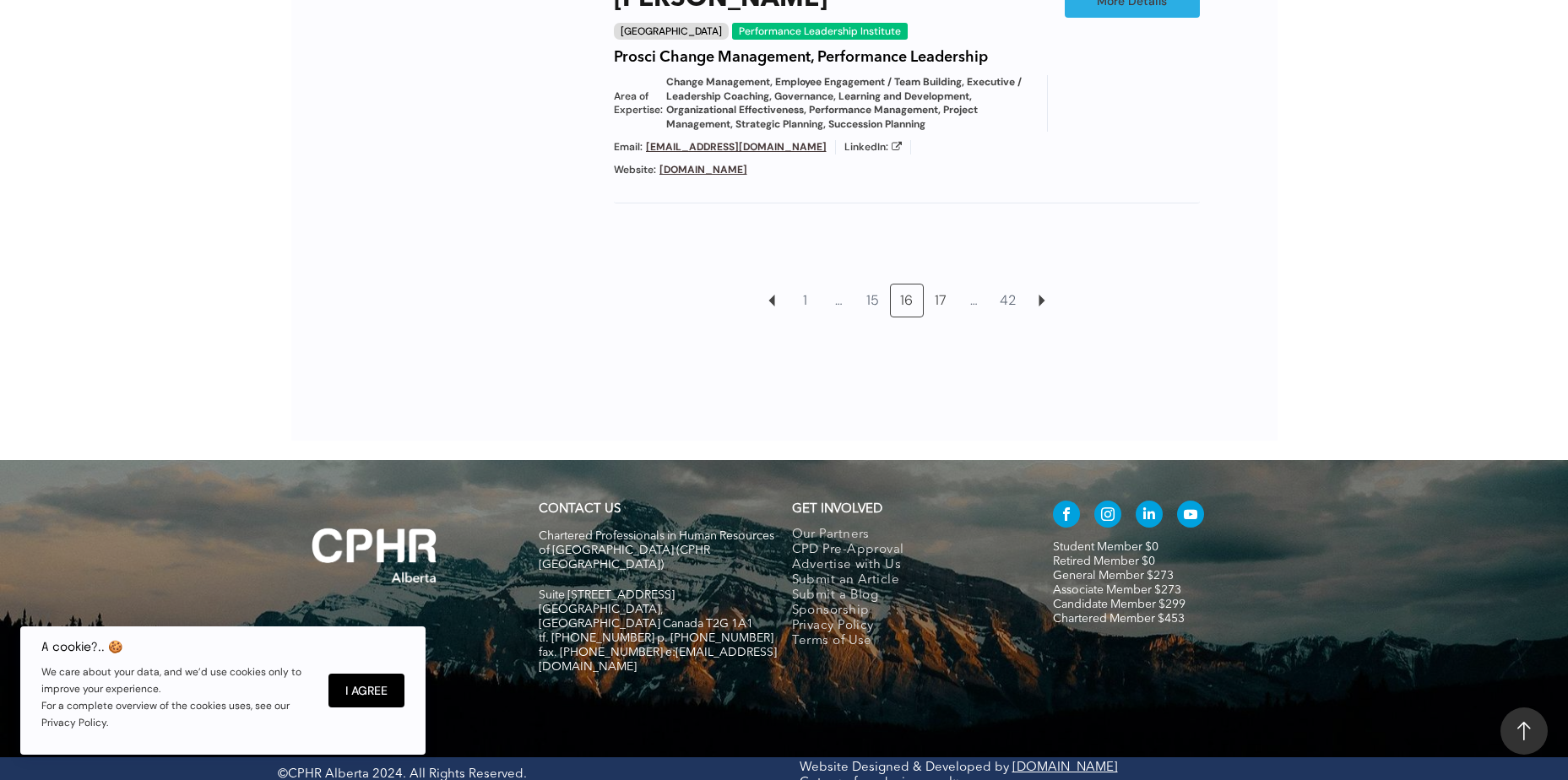
click at [938, 289] on link "17" at bounding box center [940, 301] width 32 height 32
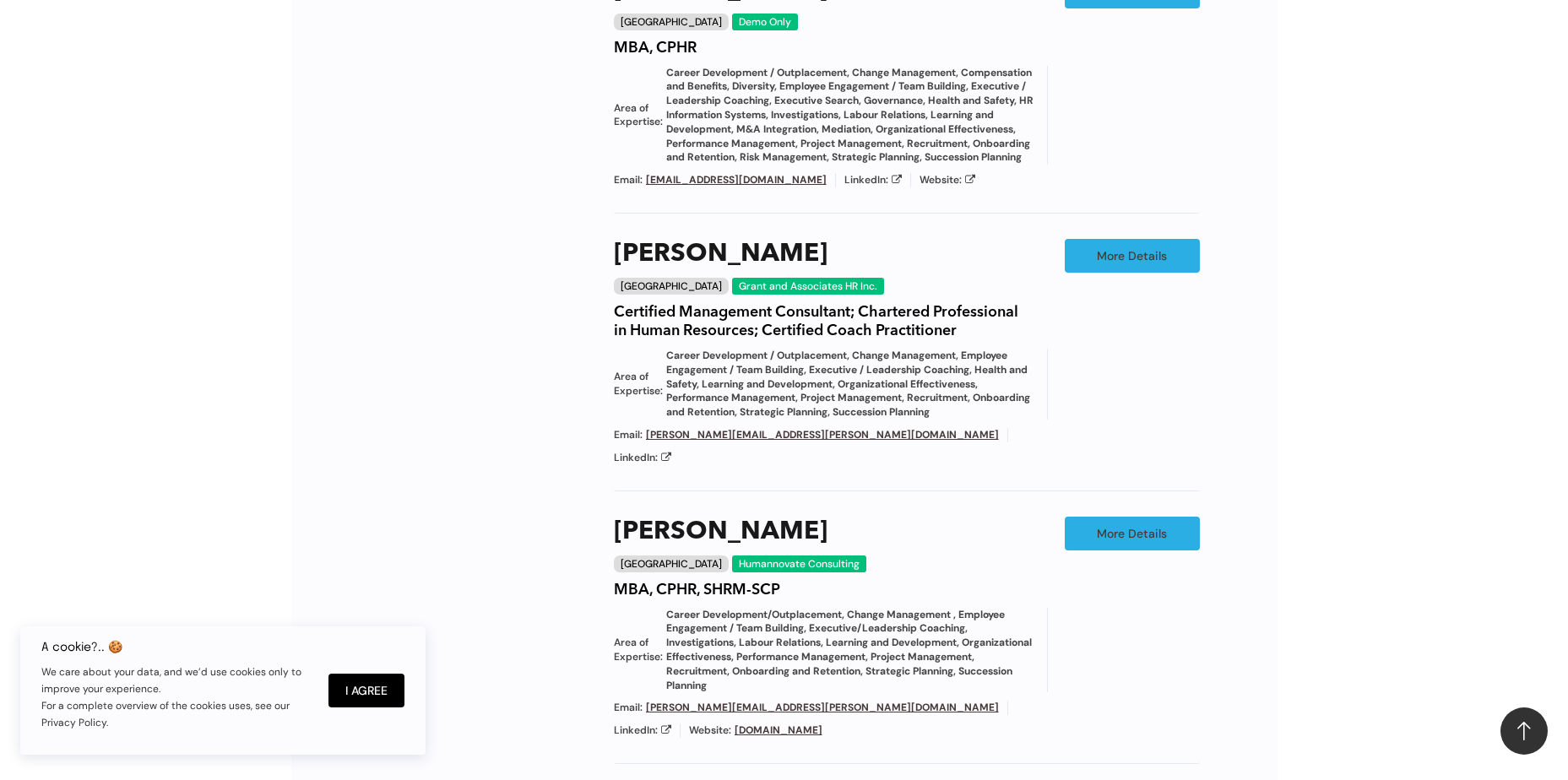
scroll to position [1881, 0]
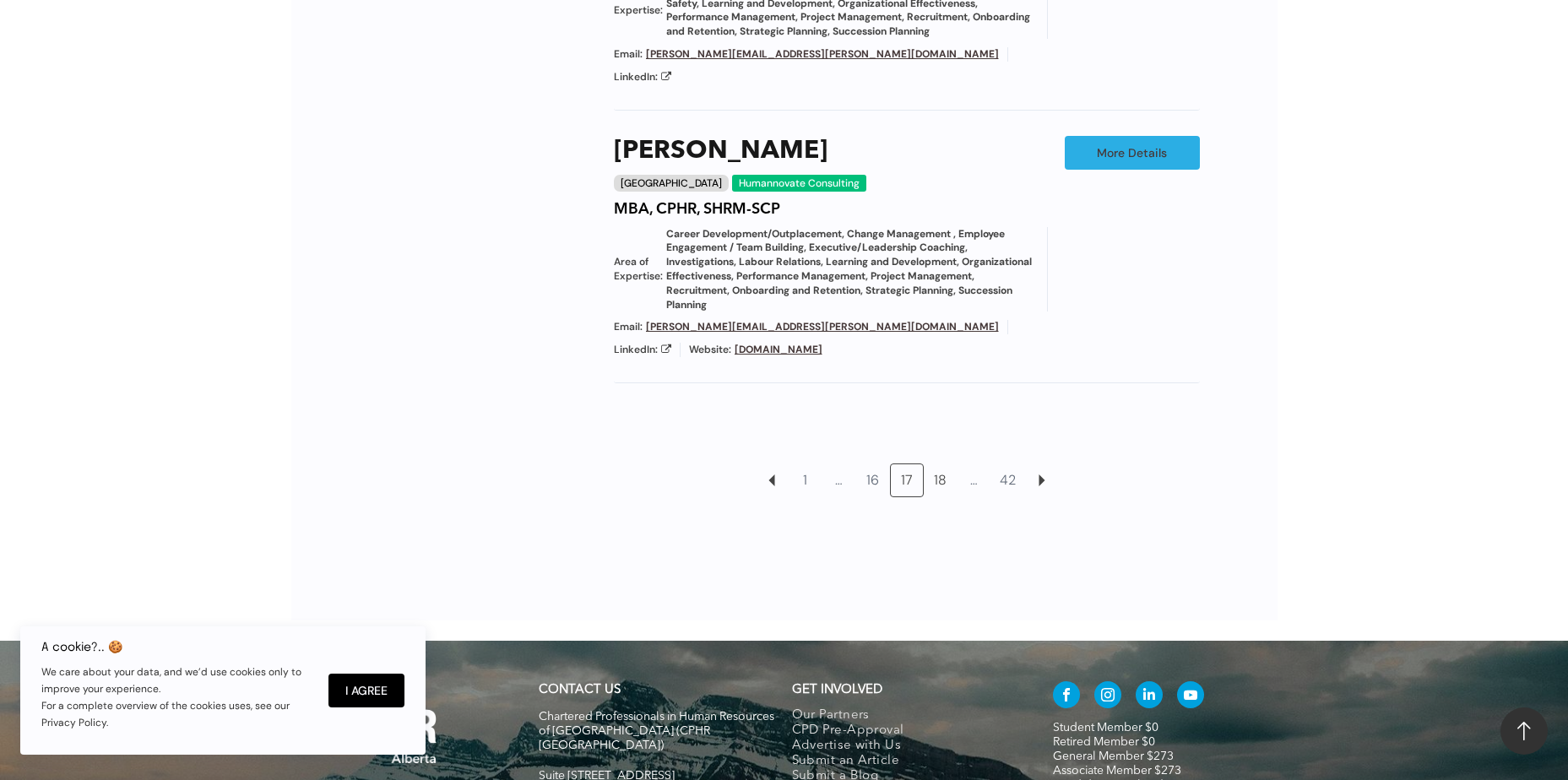
click at [942, 465] on link "18" at bounding box center [940, 481] width 32 height 32
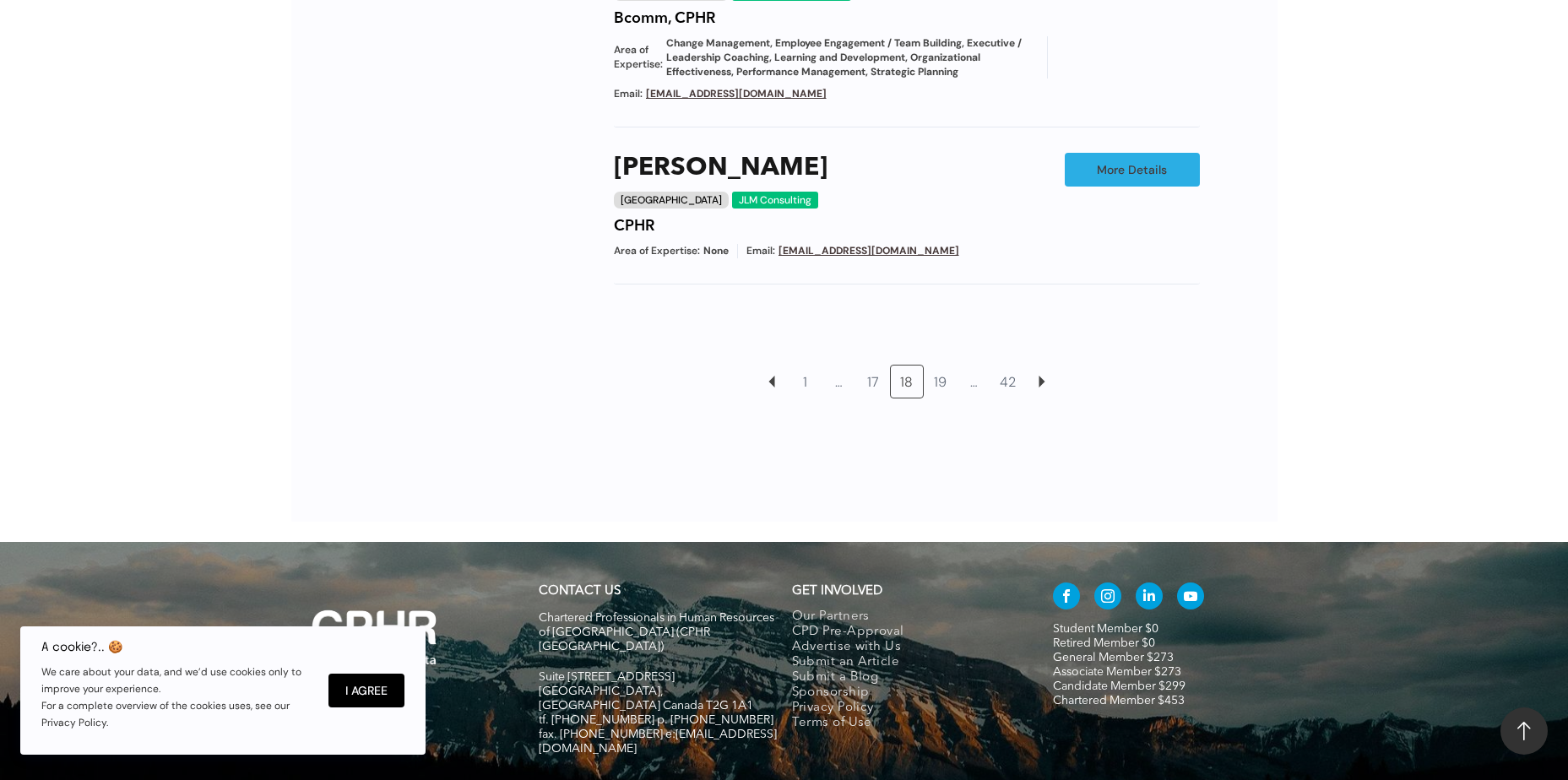
scroll to position [1881, 0]
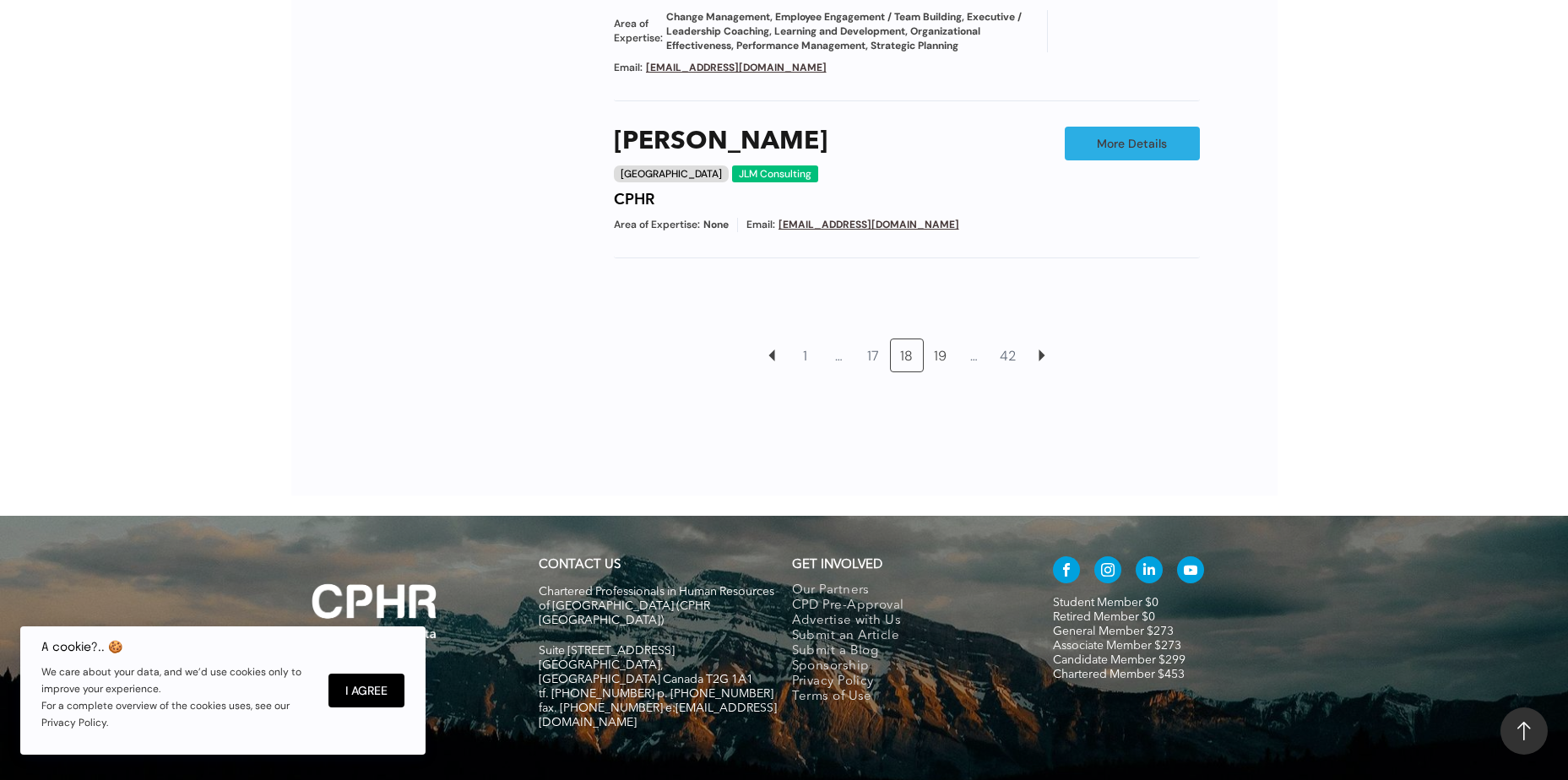
click at [939, 354] on link "19" at bounding box center [940, 356] width 32 height 32
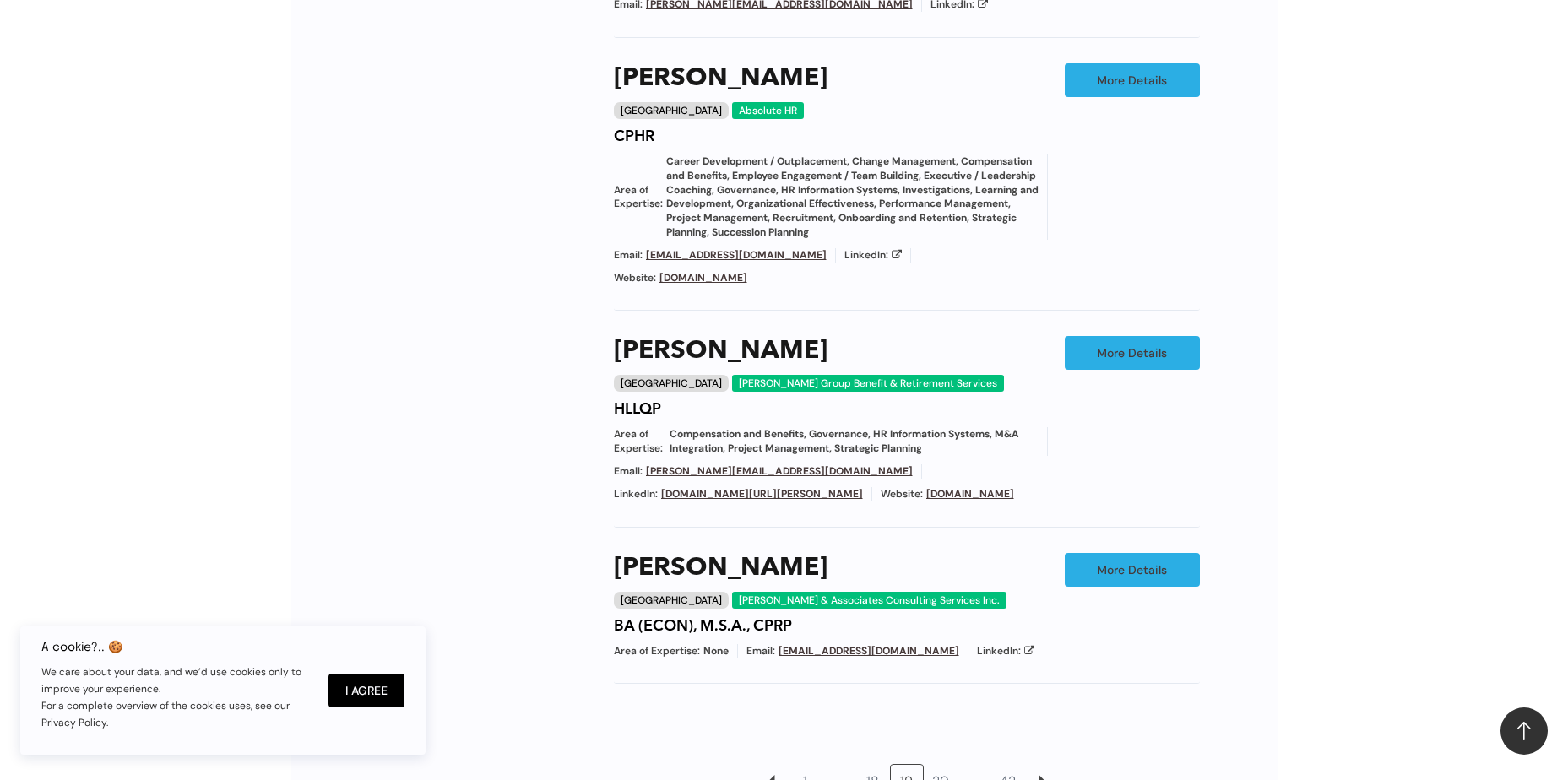
scroll to position [1796, 0]
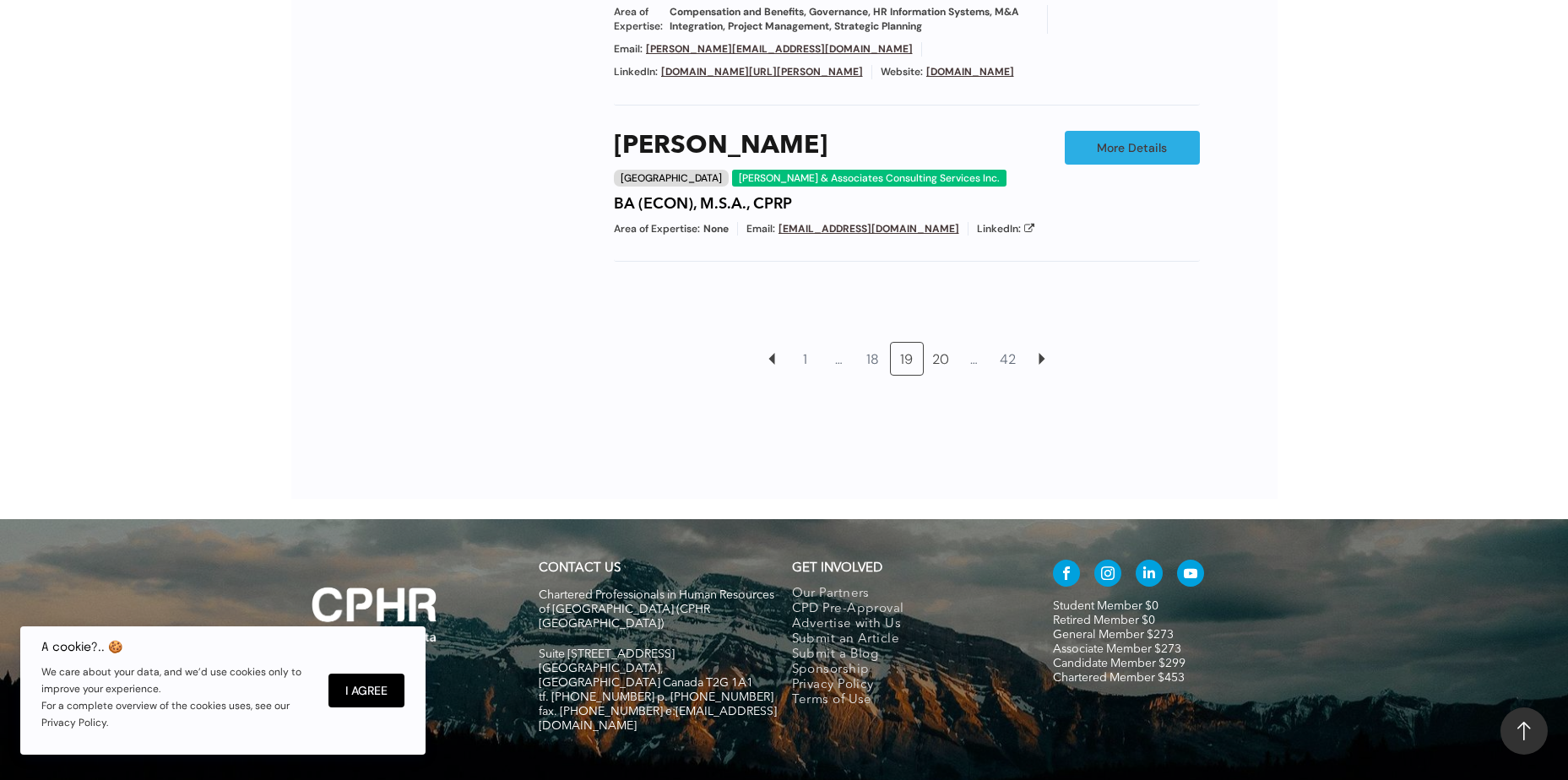
click at [946, 343] on link "20" at bounding box center [940, 359] width 32 height 32
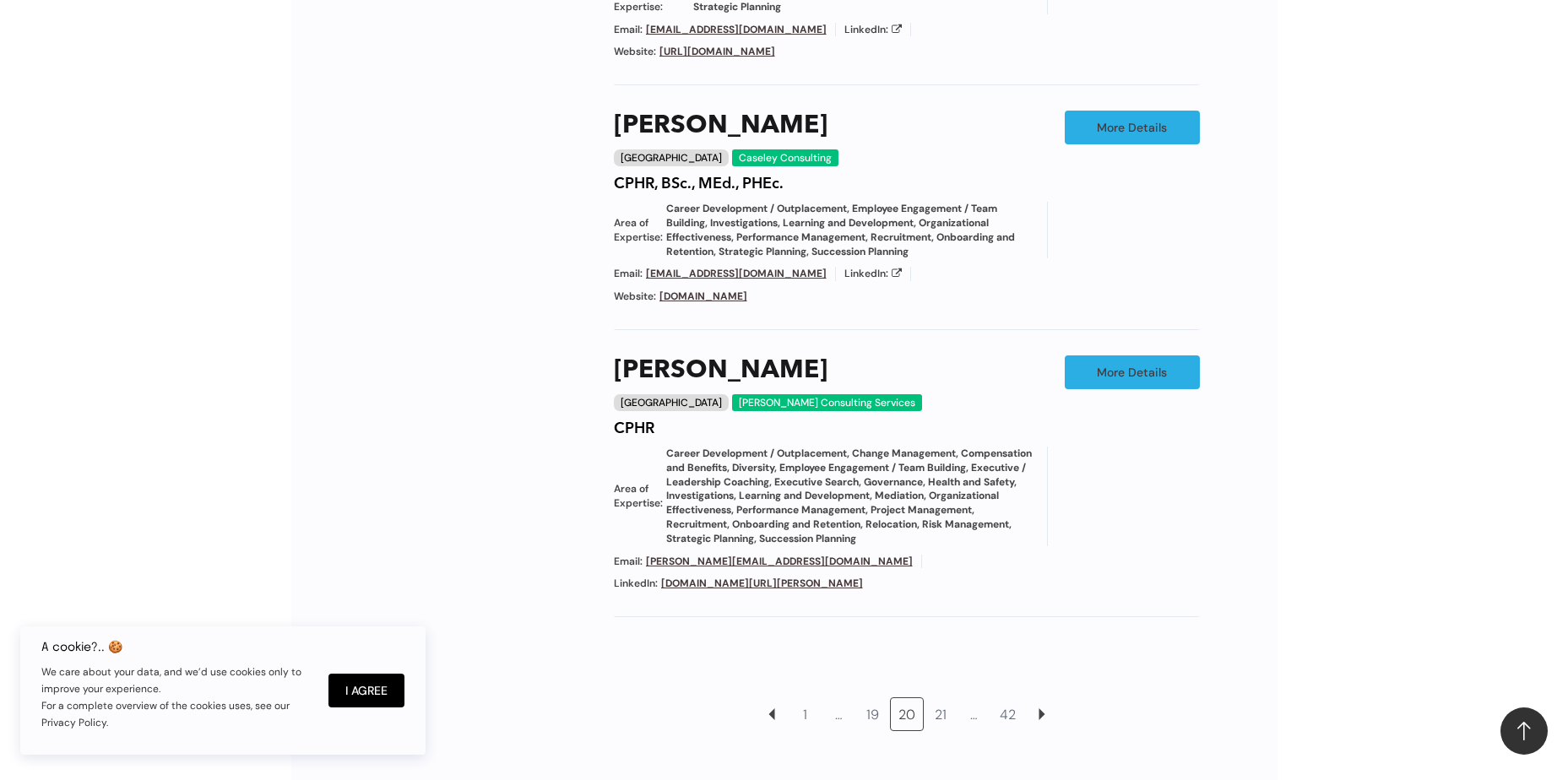
scroll to position [1627, 0]
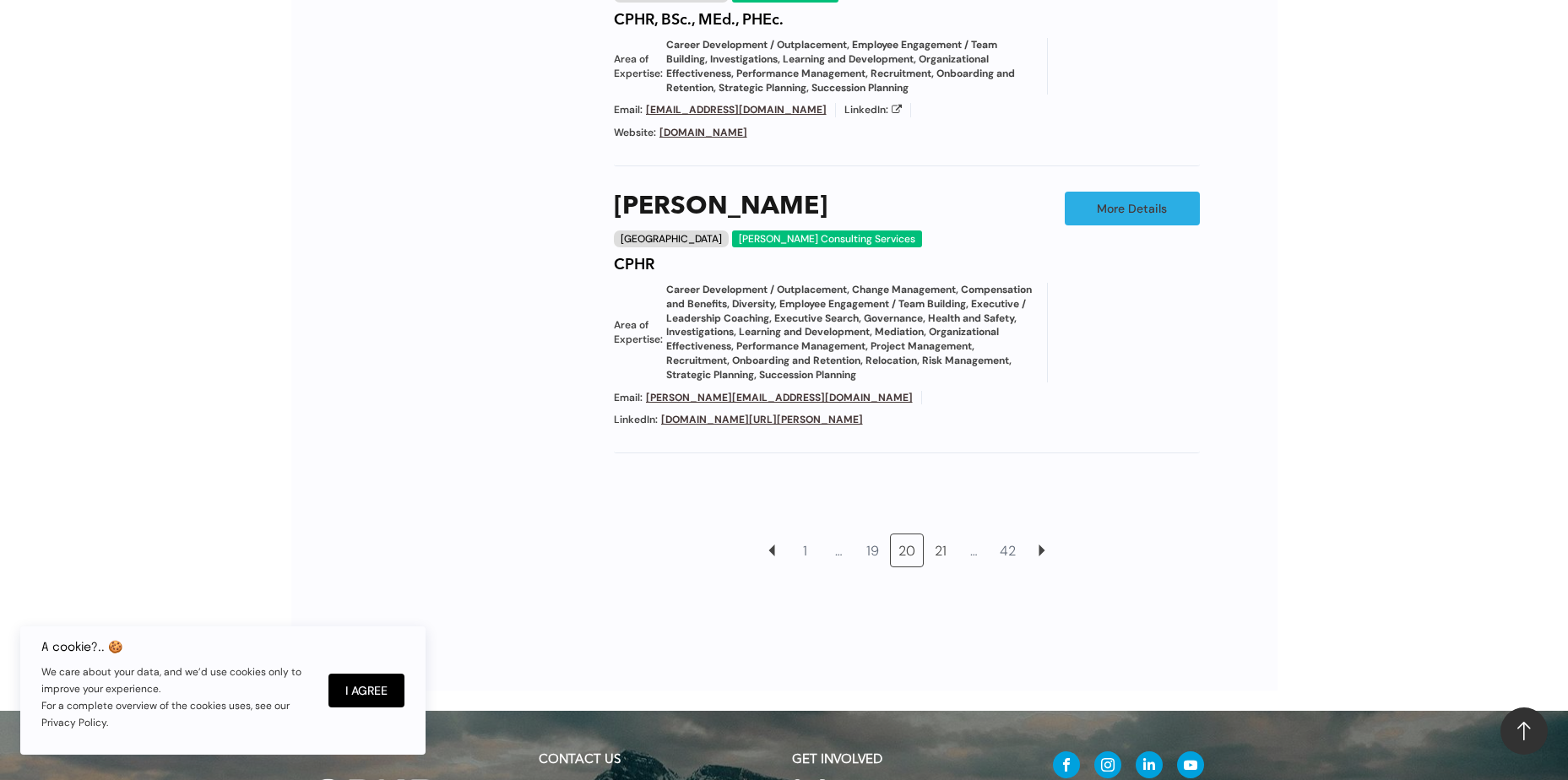
click at [940, 534] on link "21" at bounding box center [940, 551] width 32 height 32
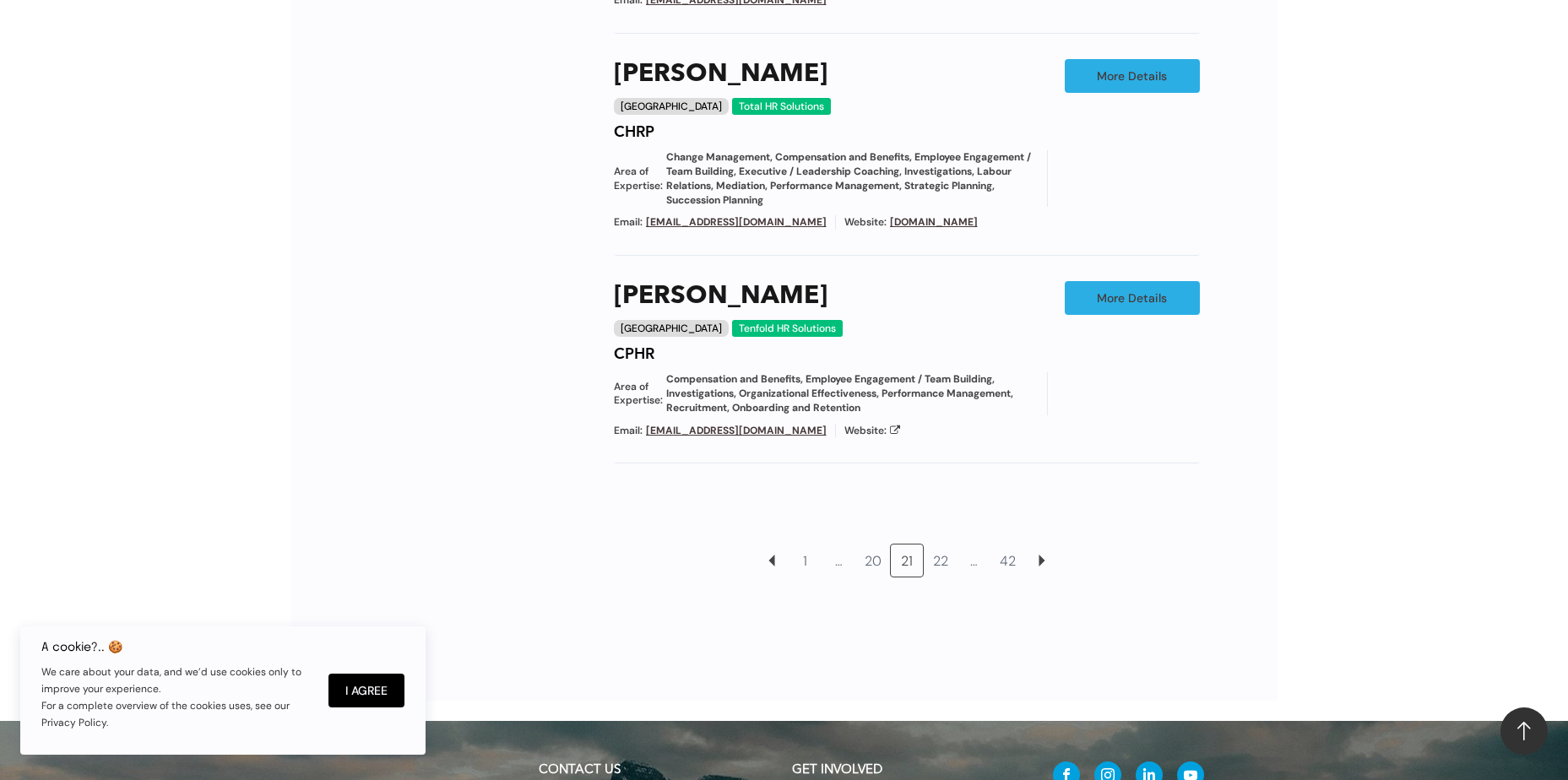
scroll to position [1926, 0]
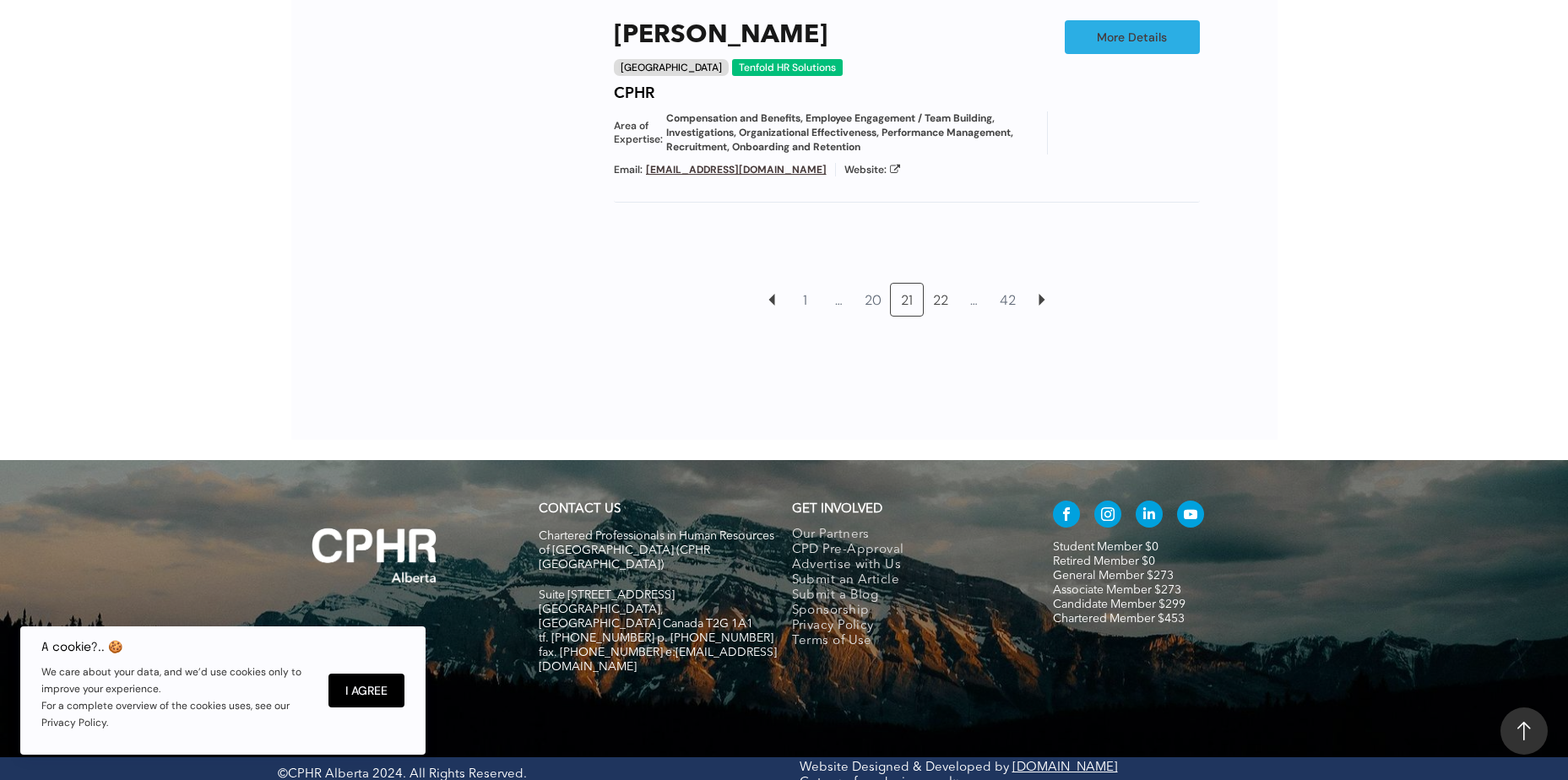
click at [939, 293] on link "22" at bounding box center [940, 300] width 32 height 32
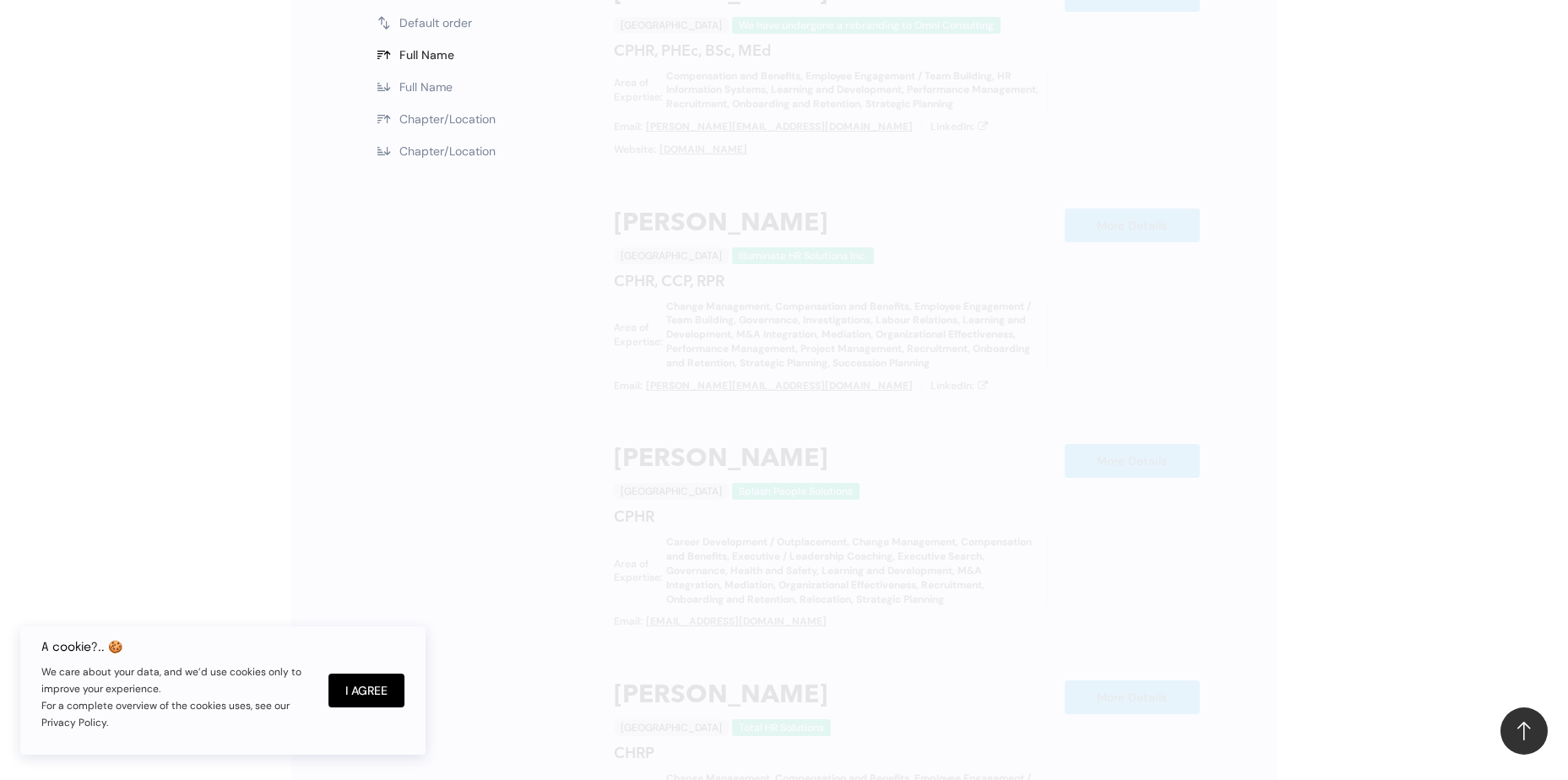
scroll to position [868, 0]
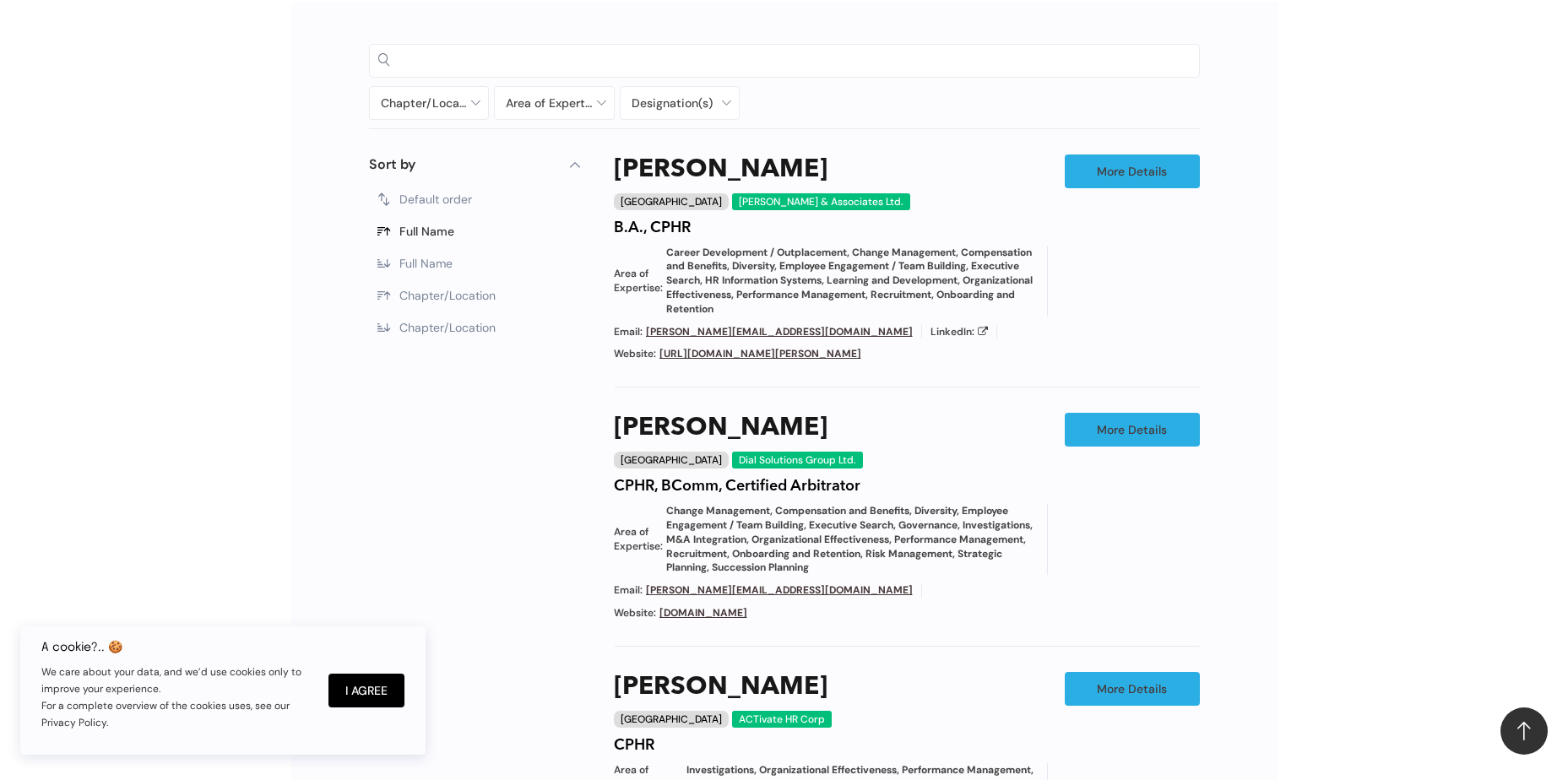
click at [459, 63] on input at bounding box center [798, 60] width 783 height 25
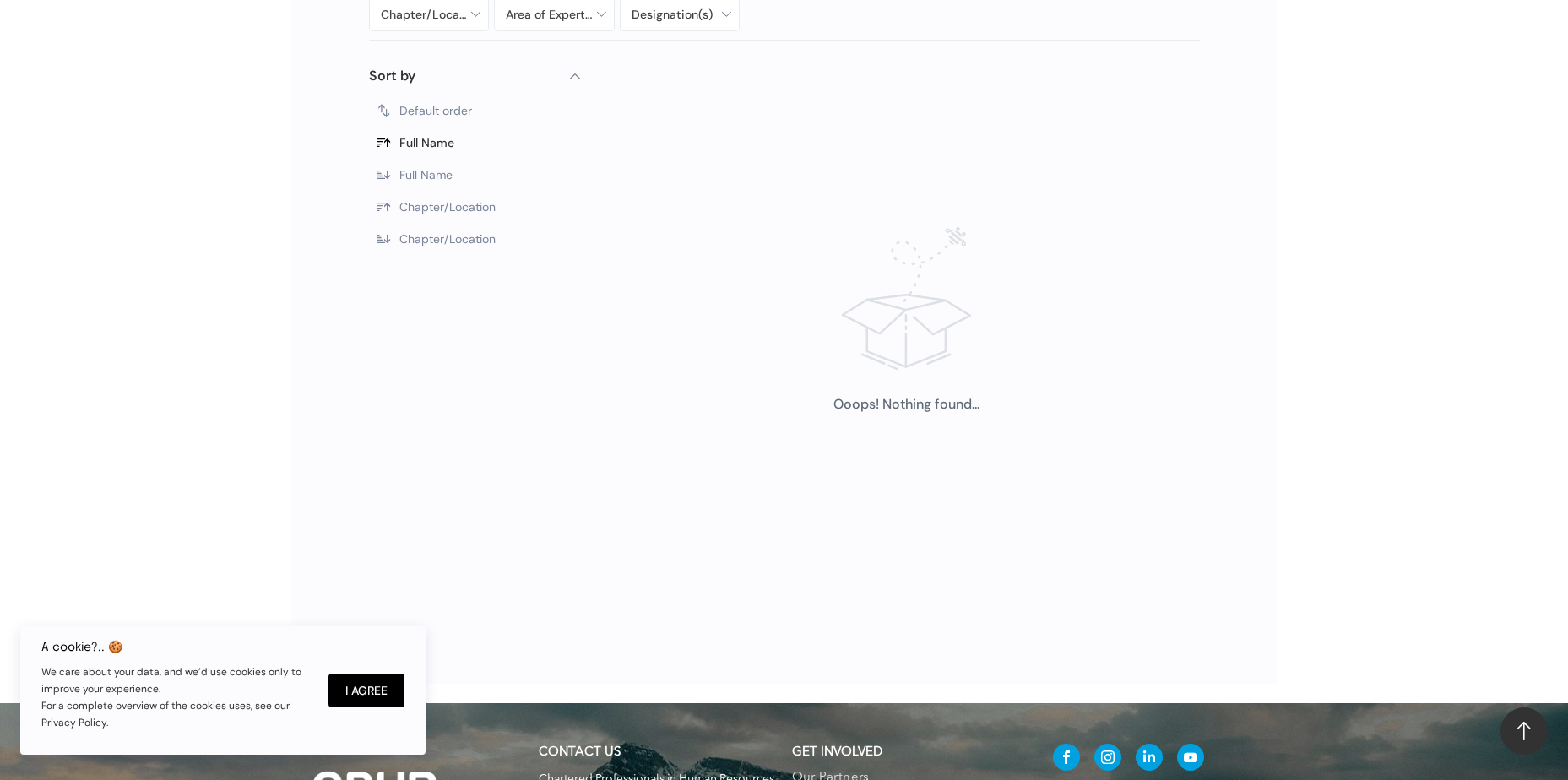
scroll to position [1203, 0]
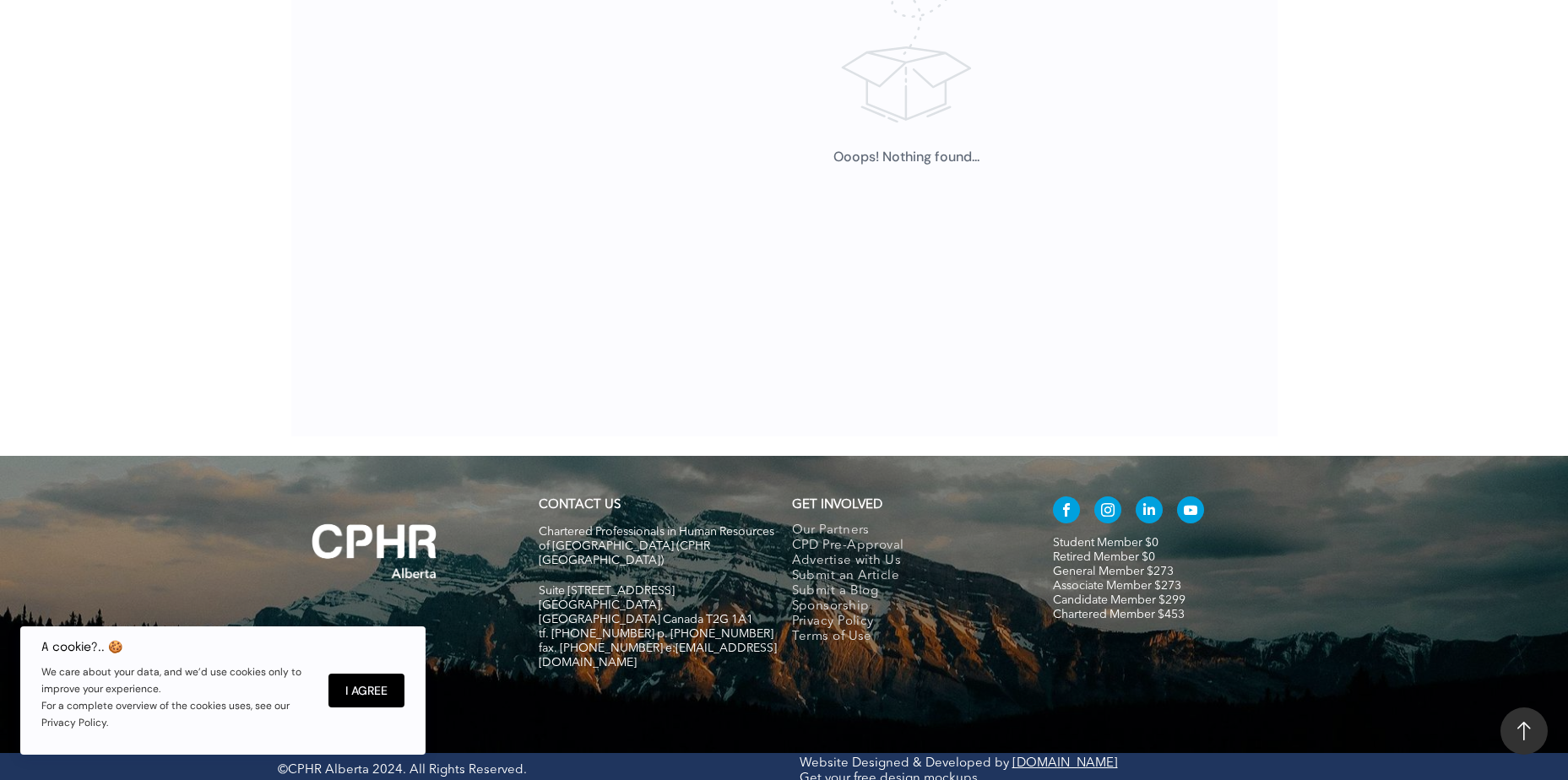
type input "****"
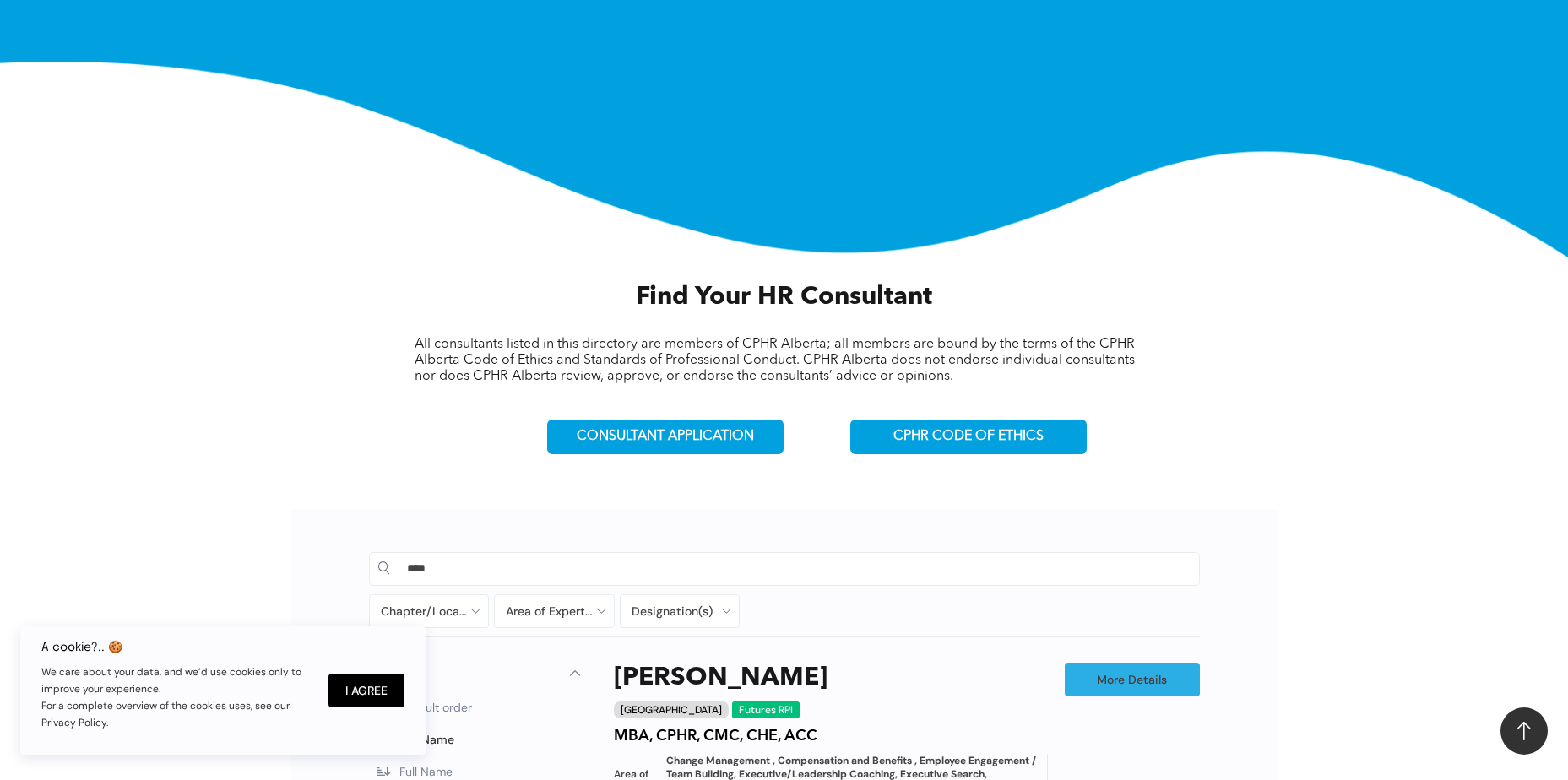
scroll to position [357, 0]
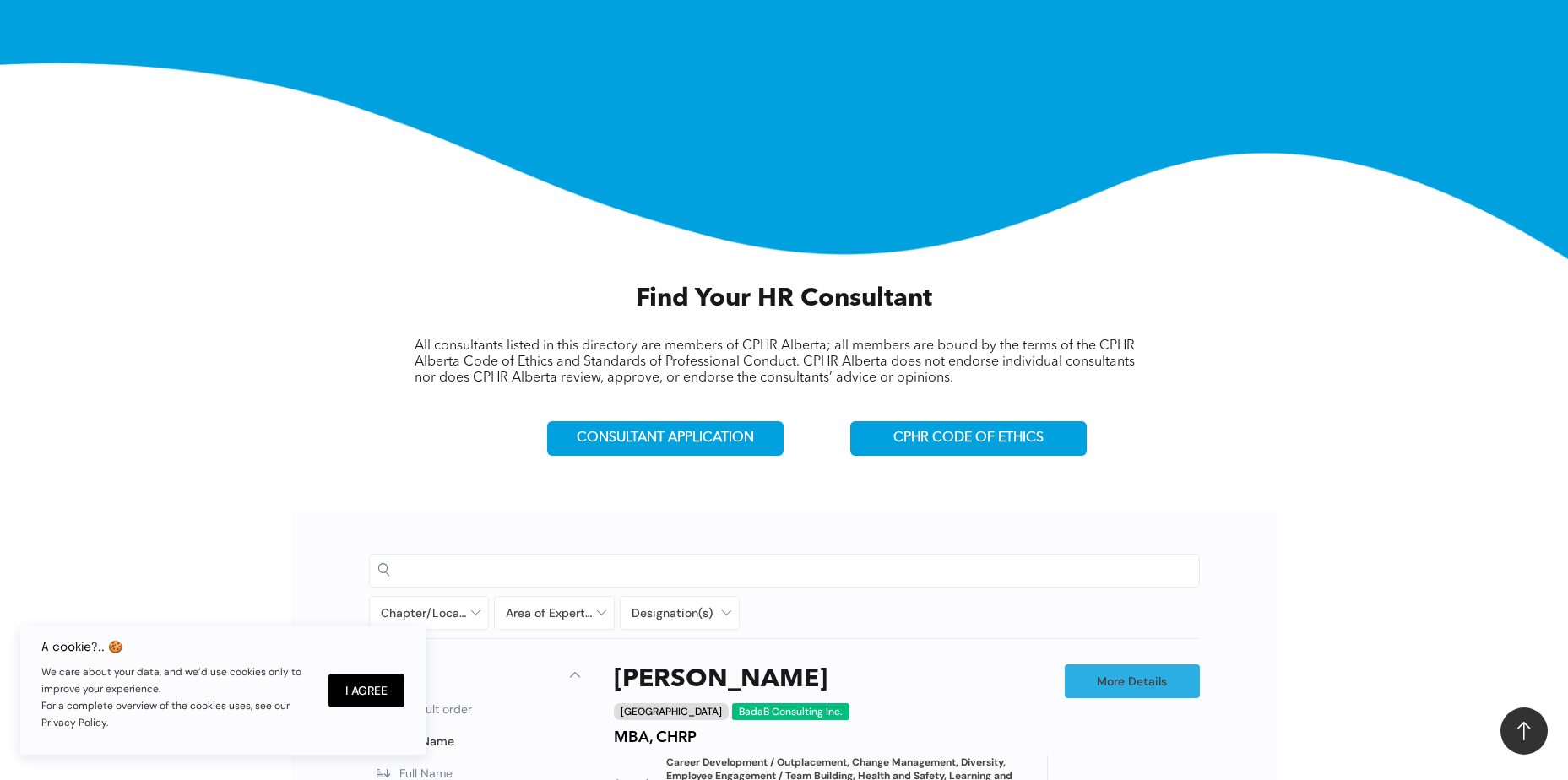
scroll to position [868, 0]
